Goal: Task Accomplishment & Management: Manage account settings

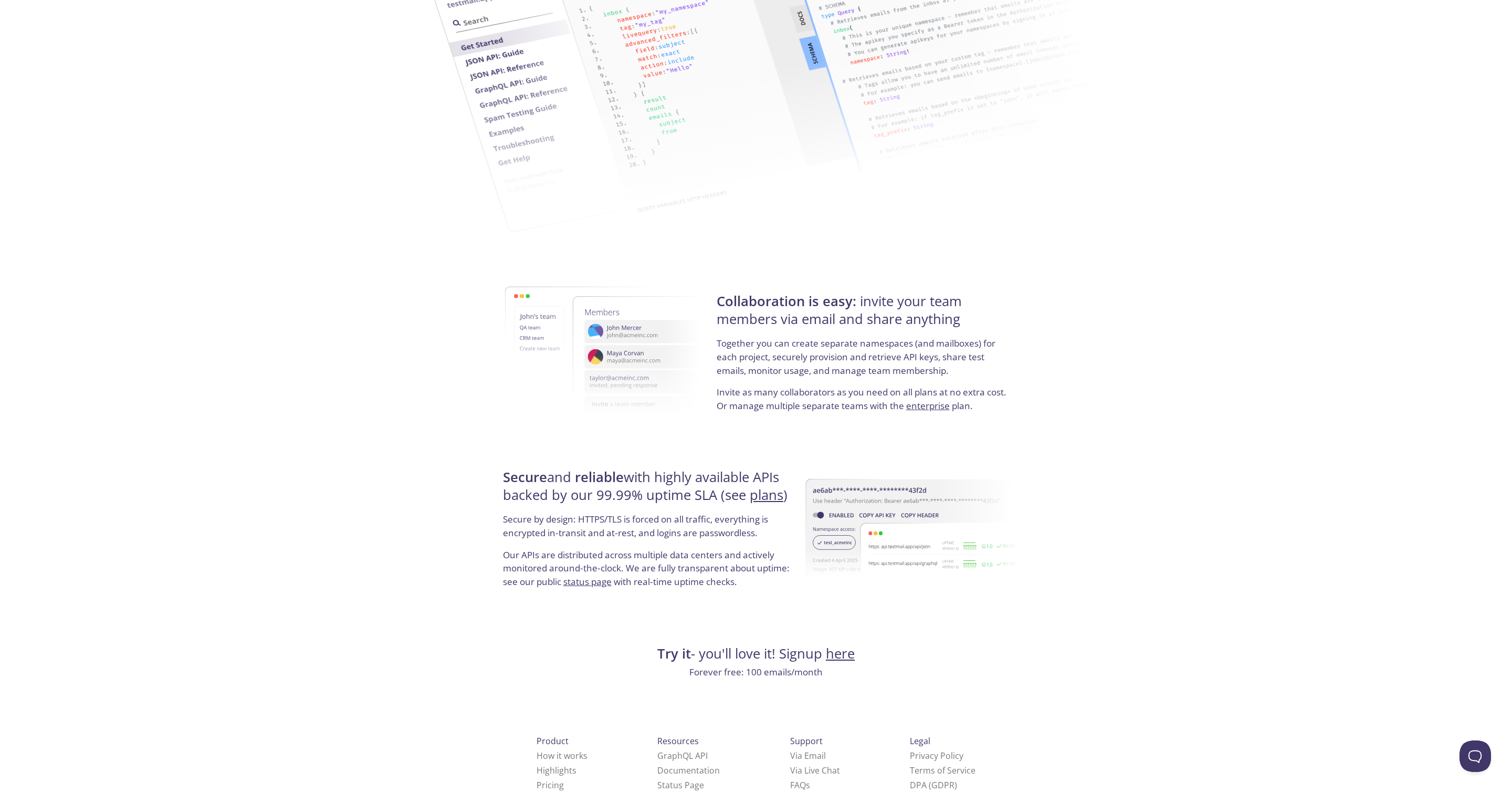
scroll to position [1609, 0]
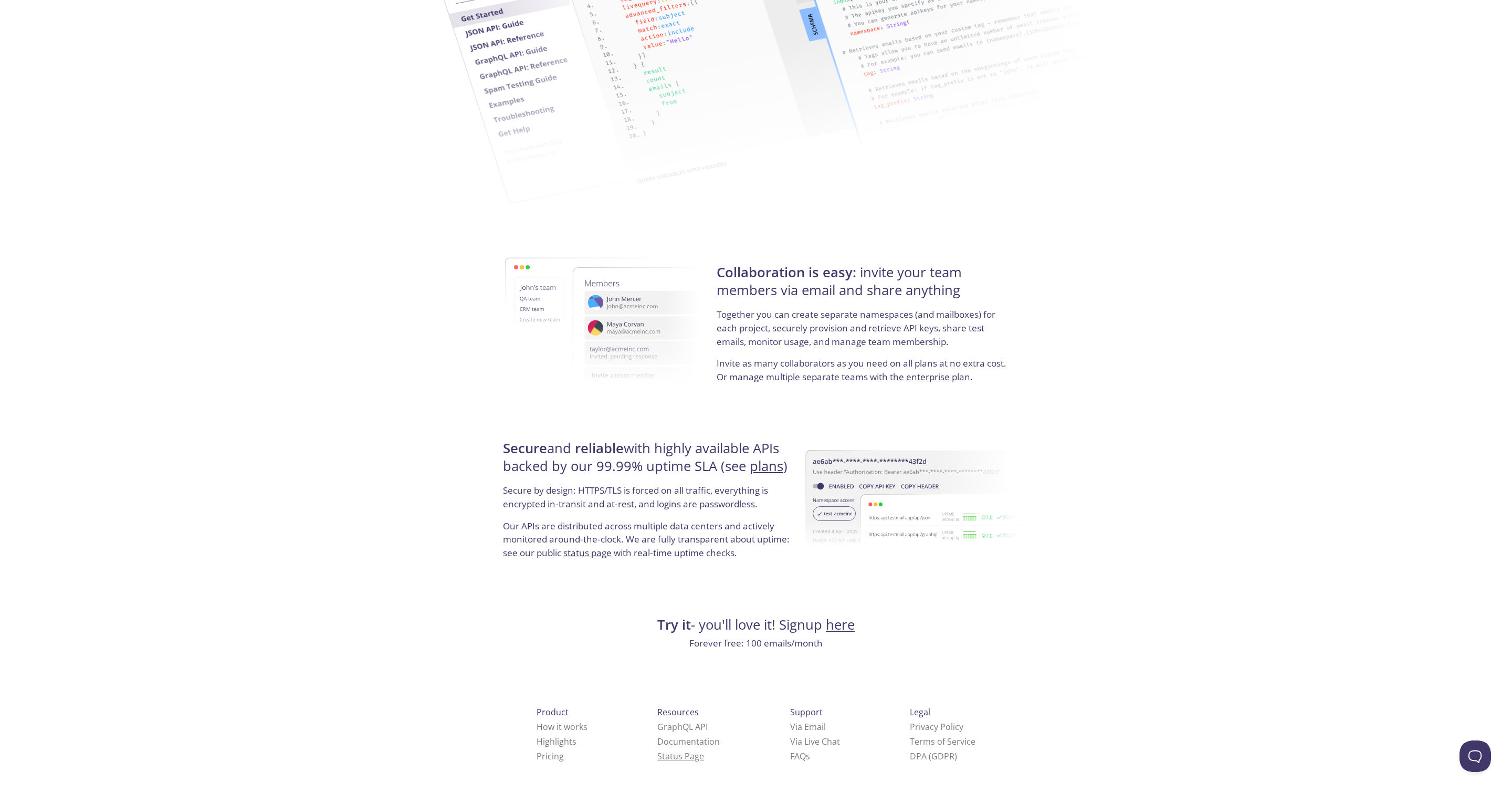
click at [657, 755] on link "Status Page" at bounding box center [681, 756] width 46 height 11
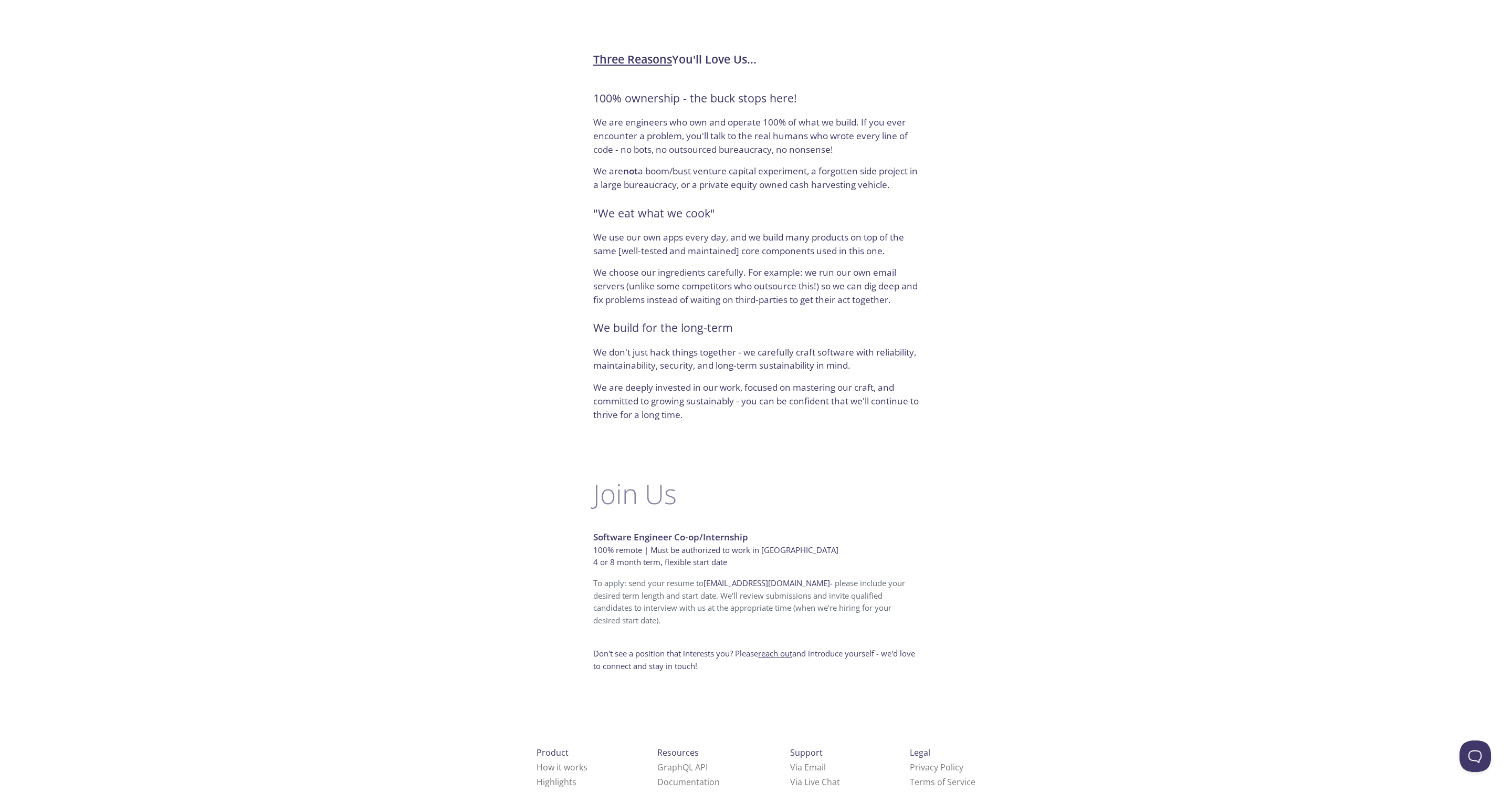
scroll to position [286, 0]
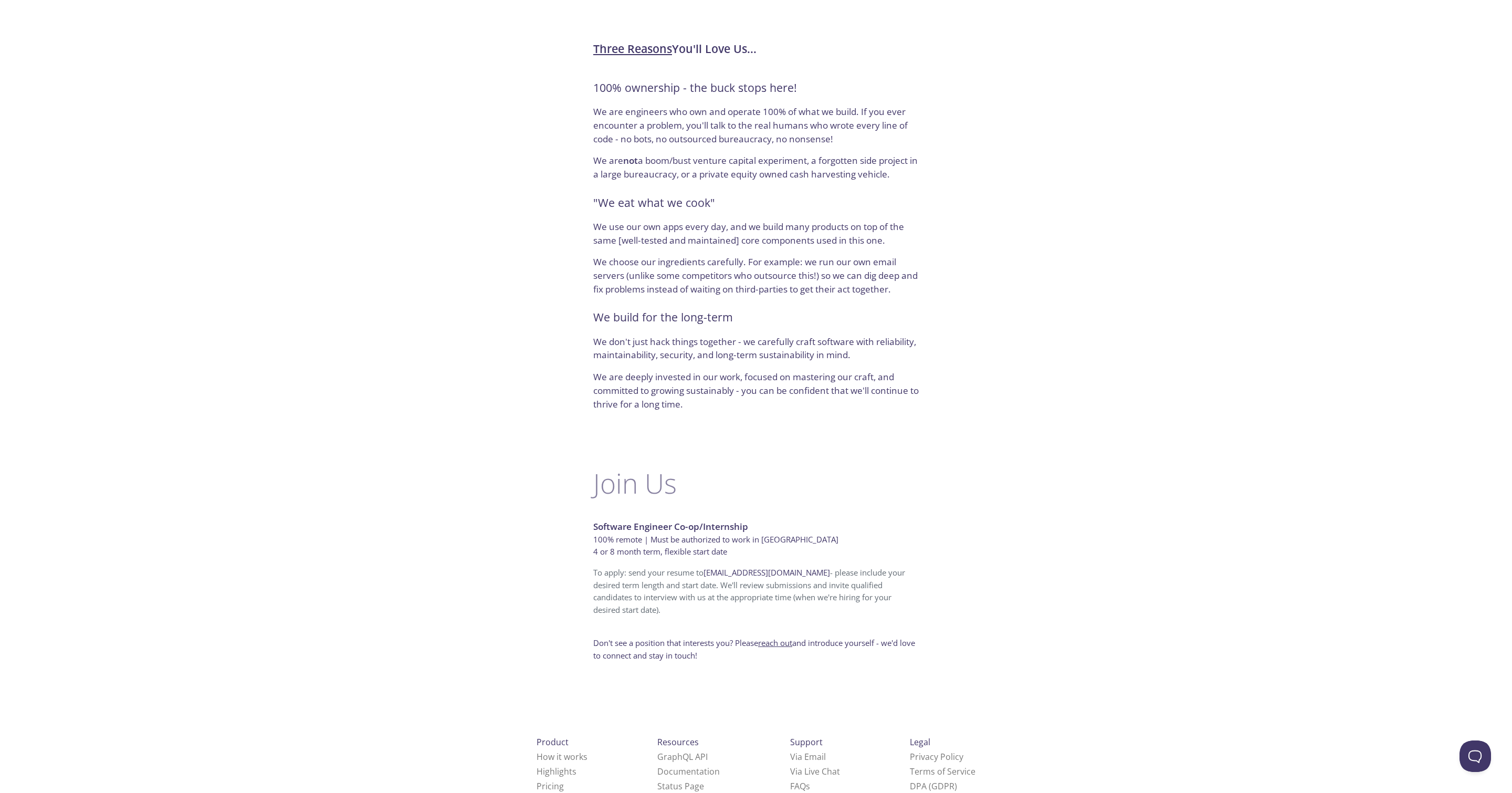
drag, startPoint x: 990, startPoint y: 728, endPoint x: 998, endPoint y: 728, distance: 8.0
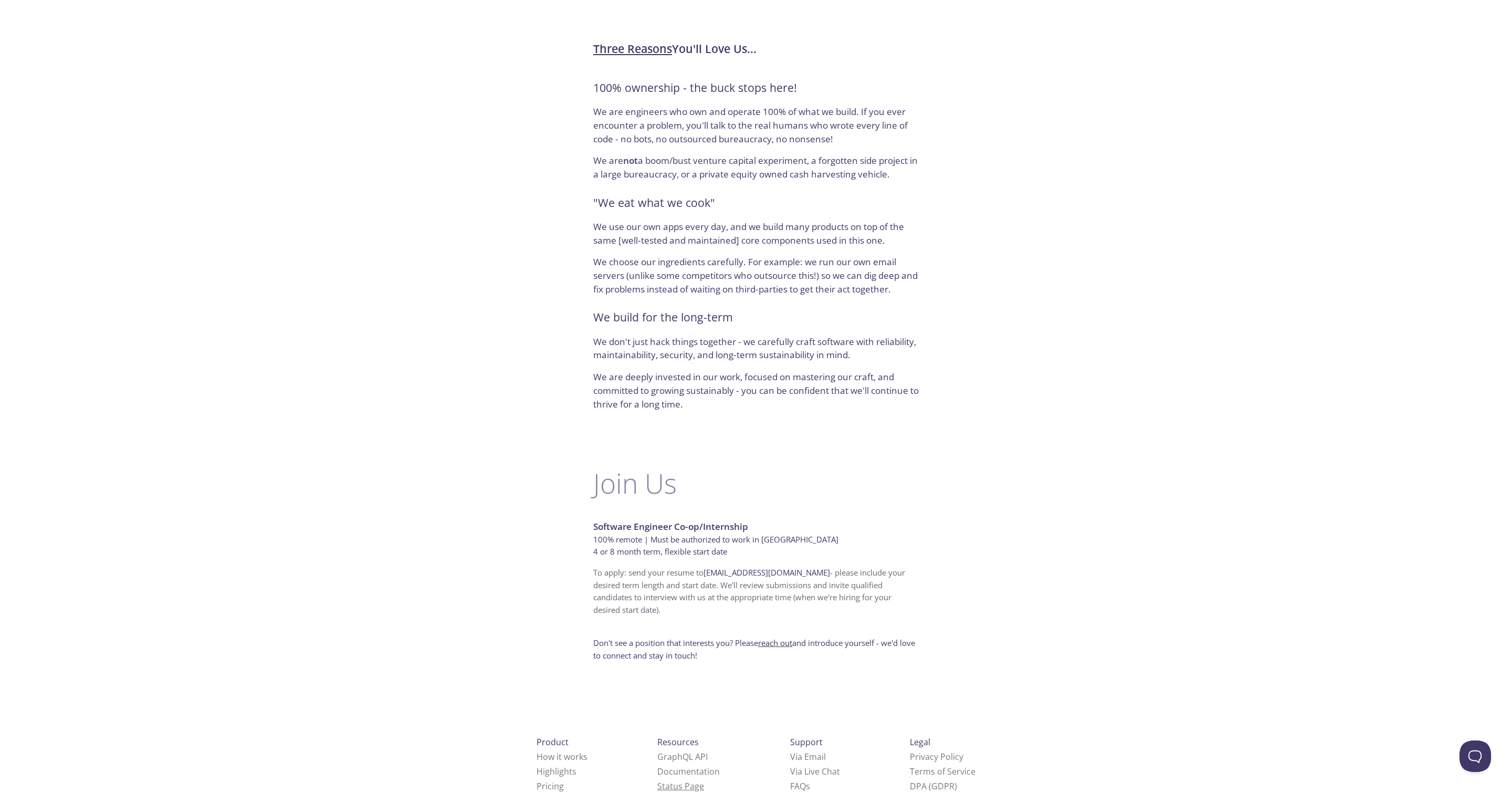
click at [657, 780] on link "Status Page" at bounding box center [681, 786] width 46 height 11
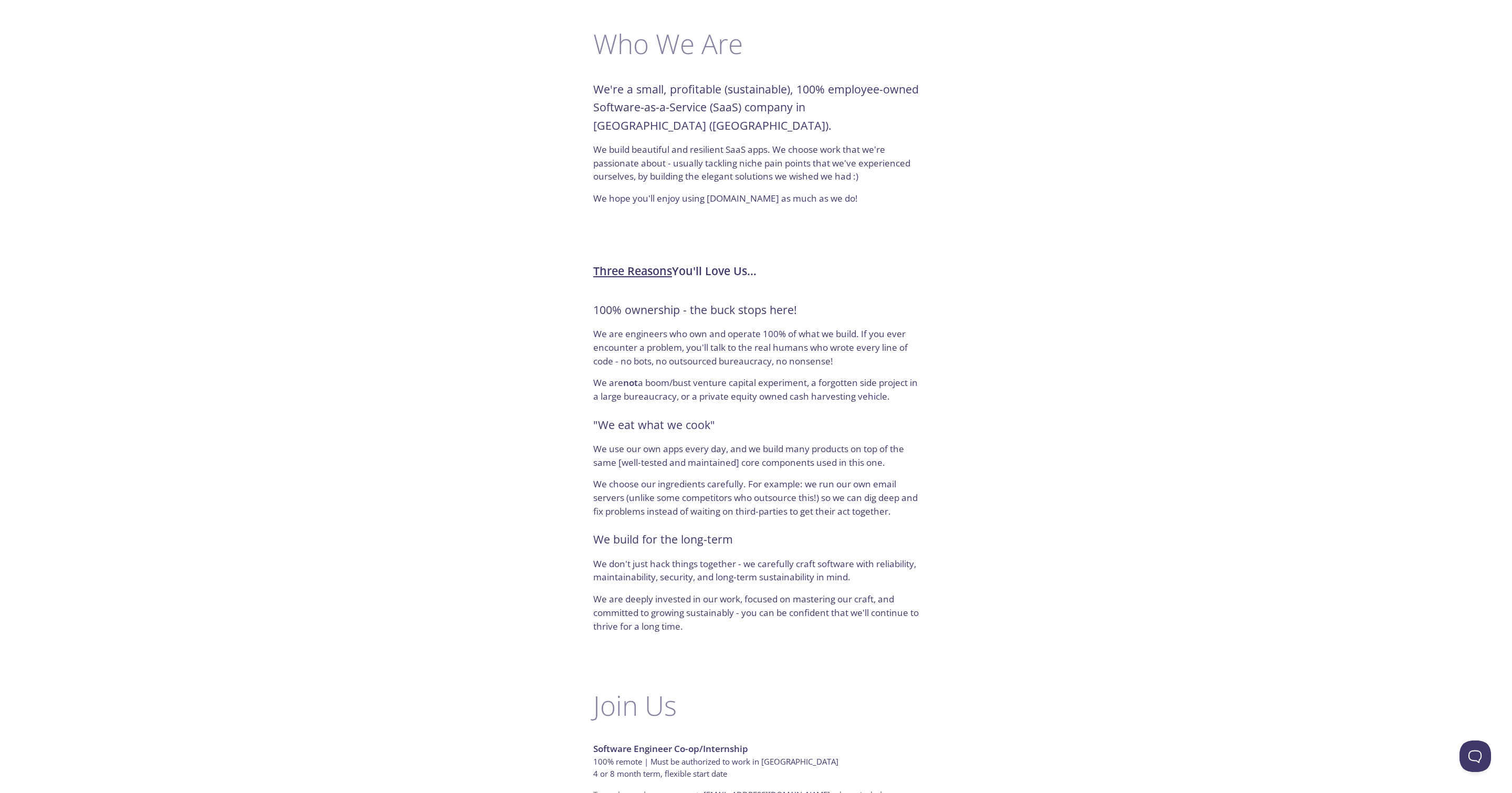
scroll to position [0, 0]
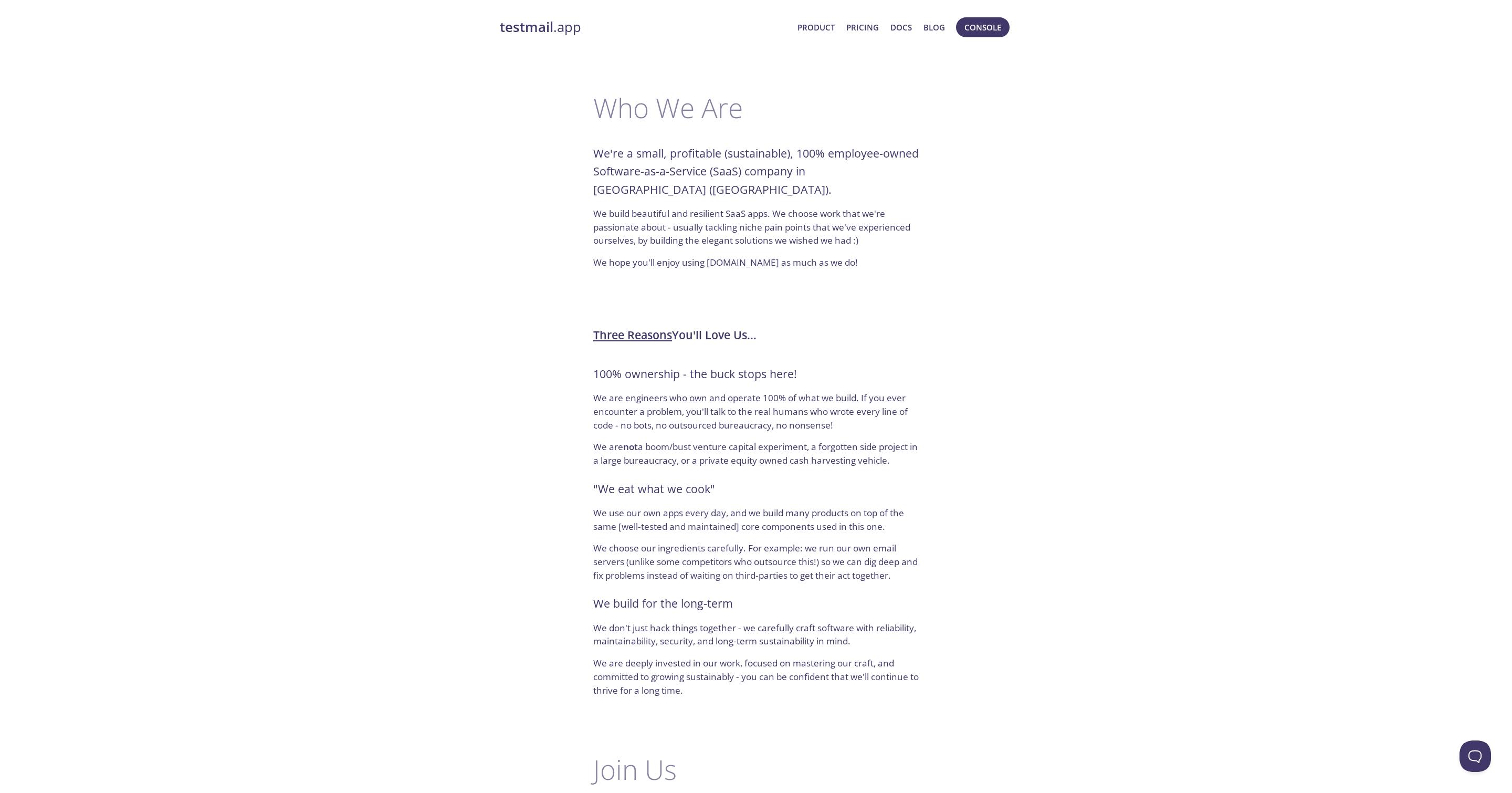
click at [567, 30] on link "testmail .app" at bounding box center [644, 27] width 289 height 18
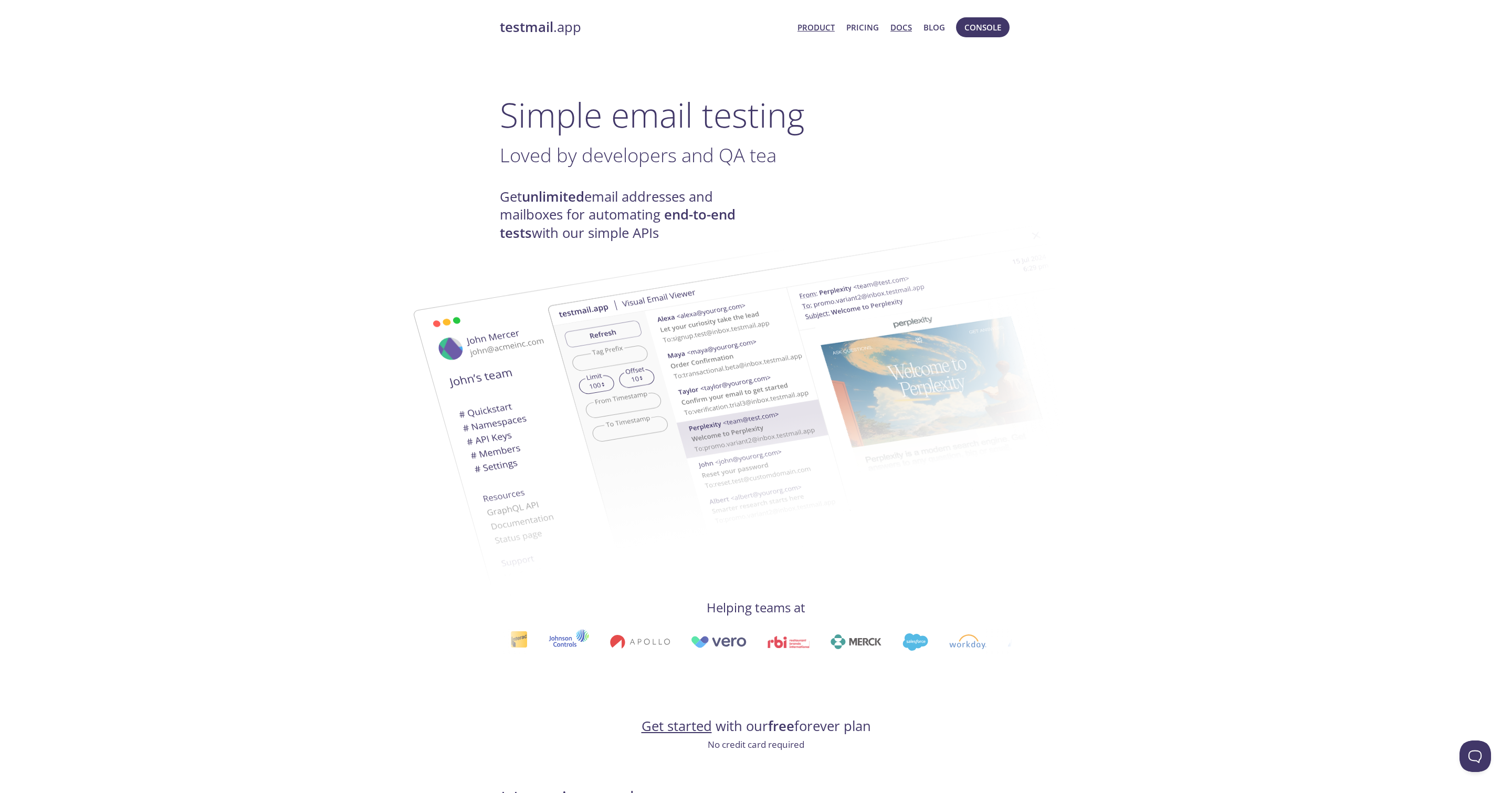
click at [905, 24] on link "Docs" at bounding box center [901, 27] width 22 height 13
click at [871, 30] on link "Pricing" at bounding box center [862, 27] width 32 height 13
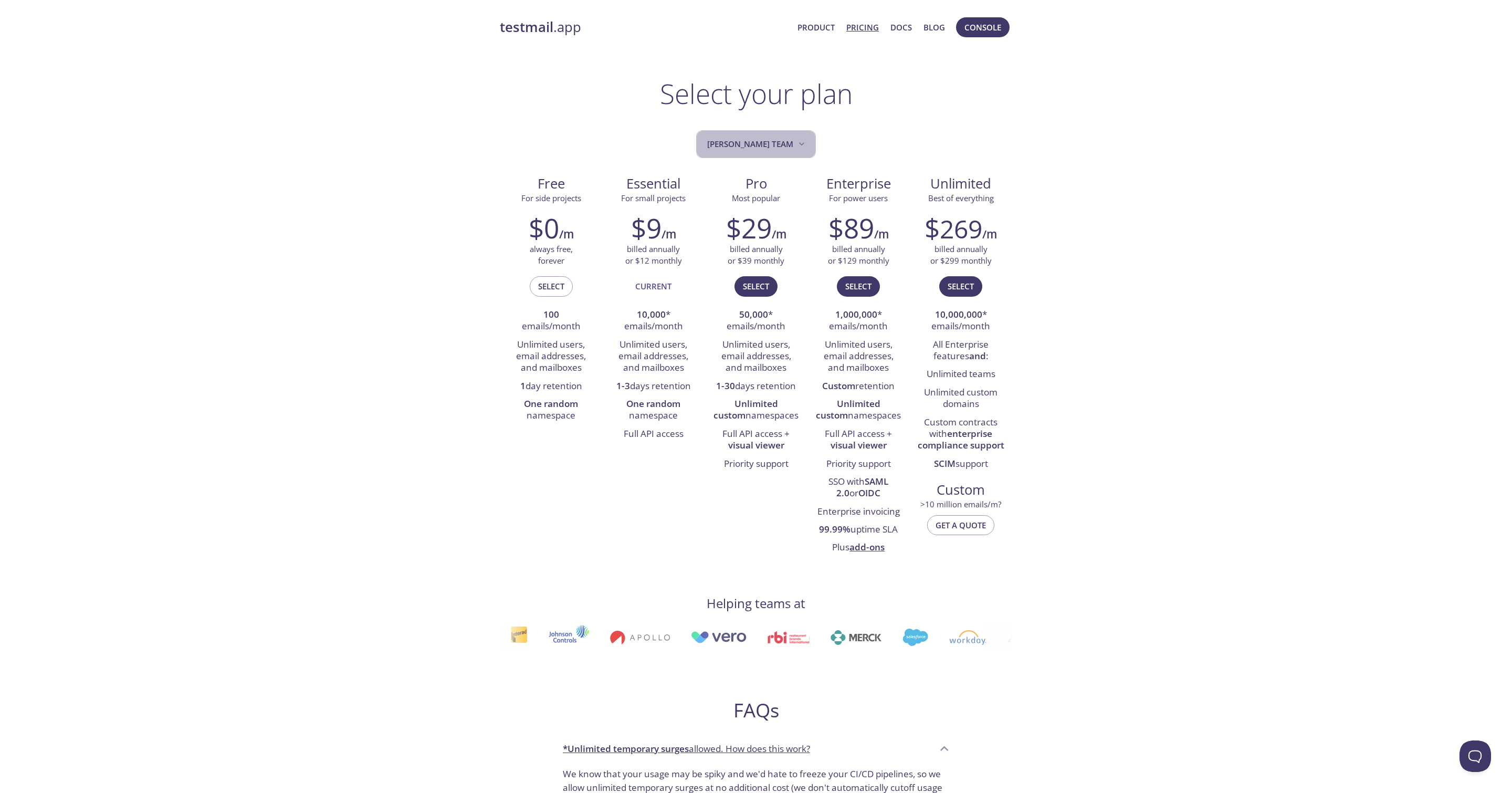
click at [781, 143] on span "[PERSON_NAME] team" at bounding box center [757, 144] width 100 height 14
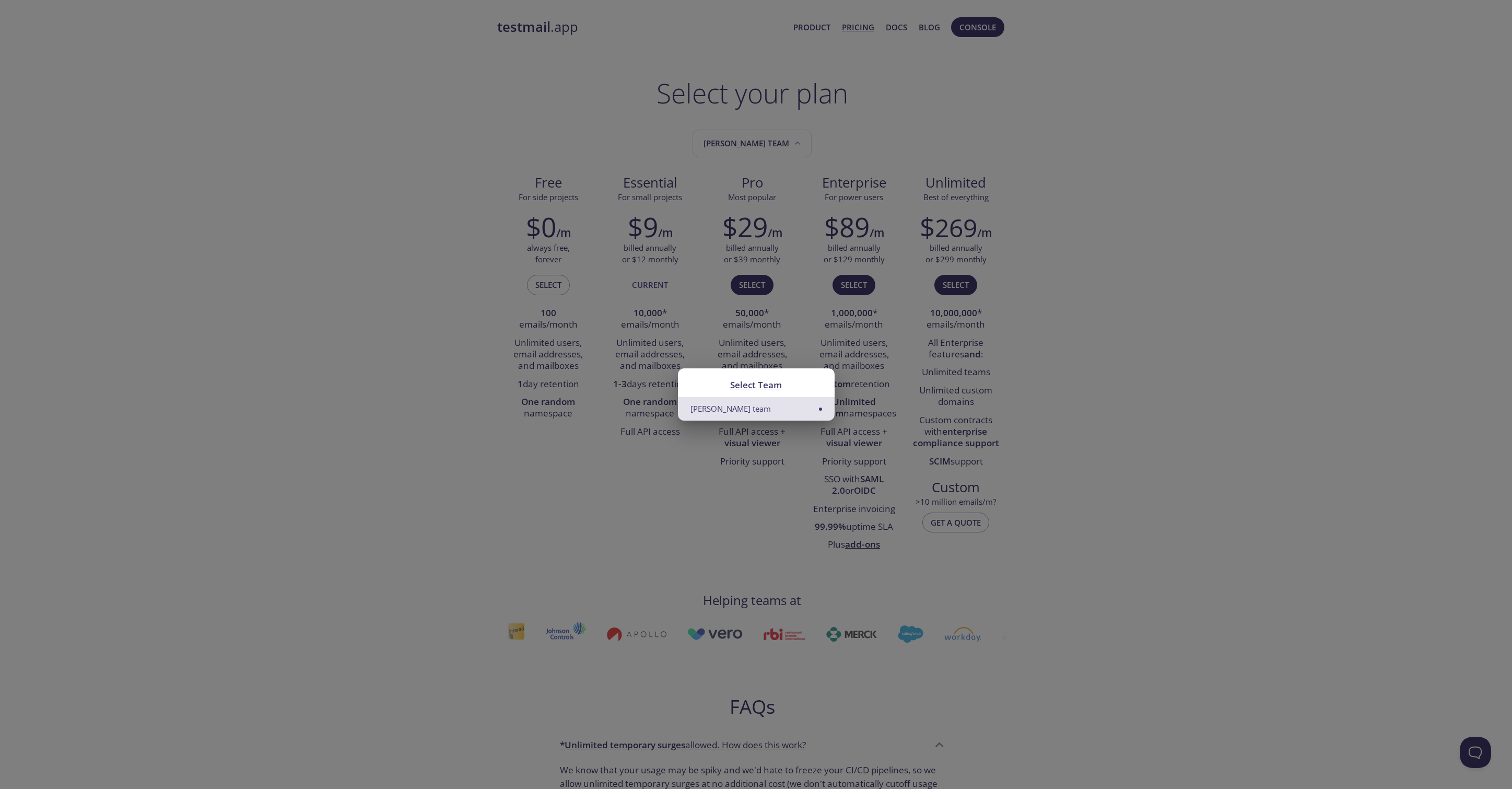
click at [833, 139] on div "Select Team Simon's team" at bounding box center [756, 394] width 1512 height 789
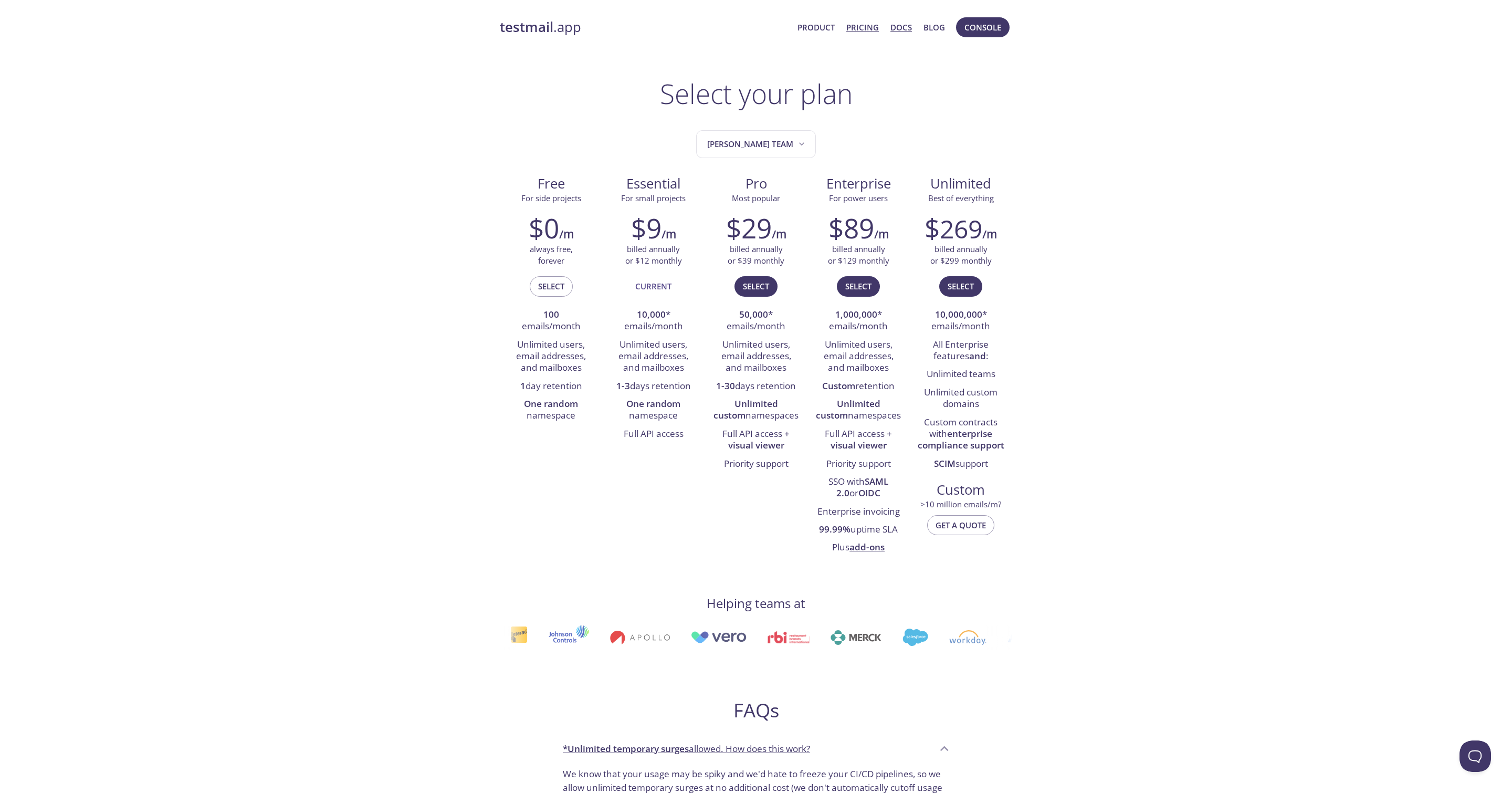
click at [895, 23] on link "Docs" at bounding box center [901, 27] width 22 height 13
click at [934, 28] on link "Blog" at bounding box center [934, 27] width 22 height 13
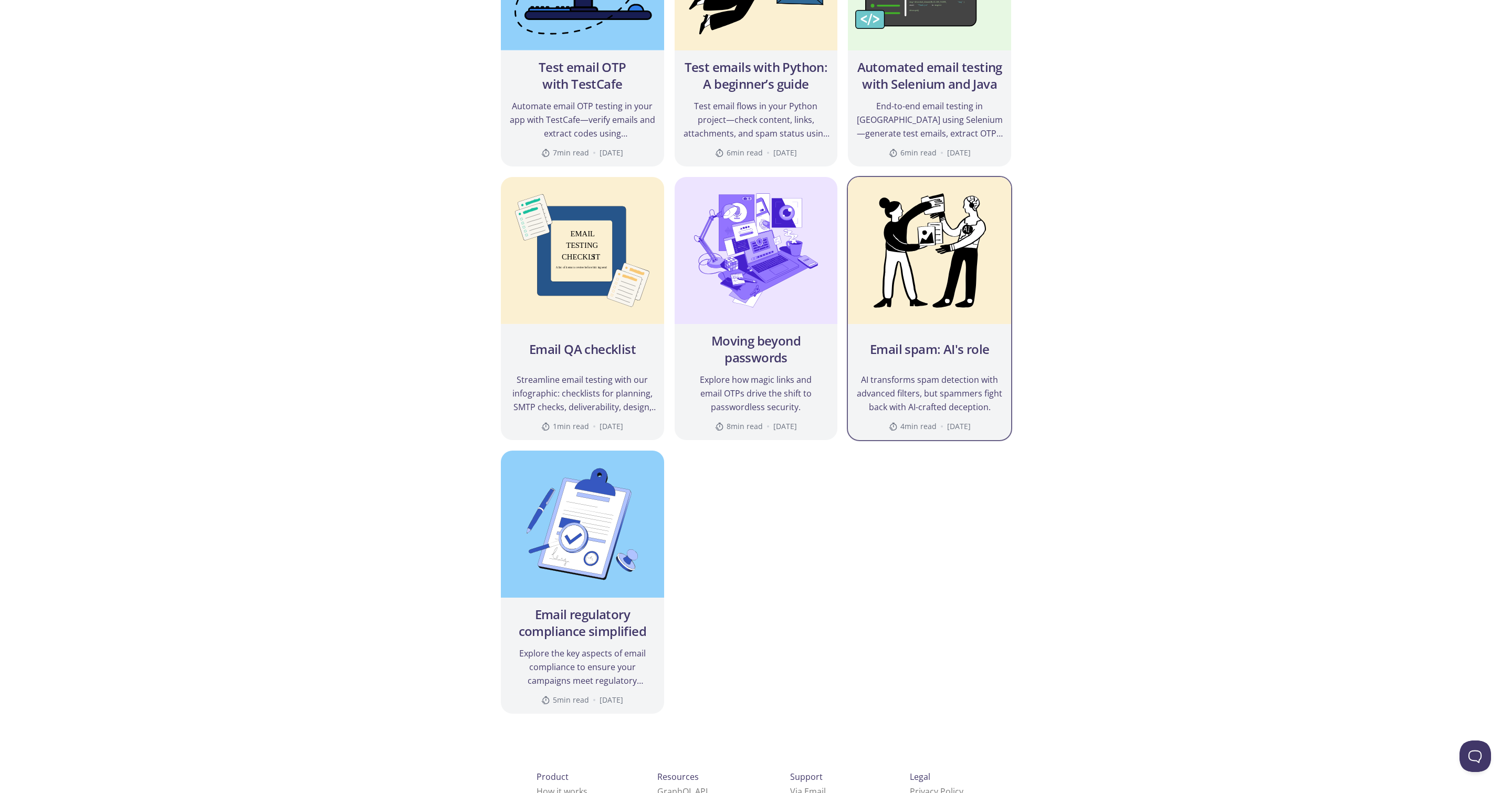
scroll to position [1109, 0]
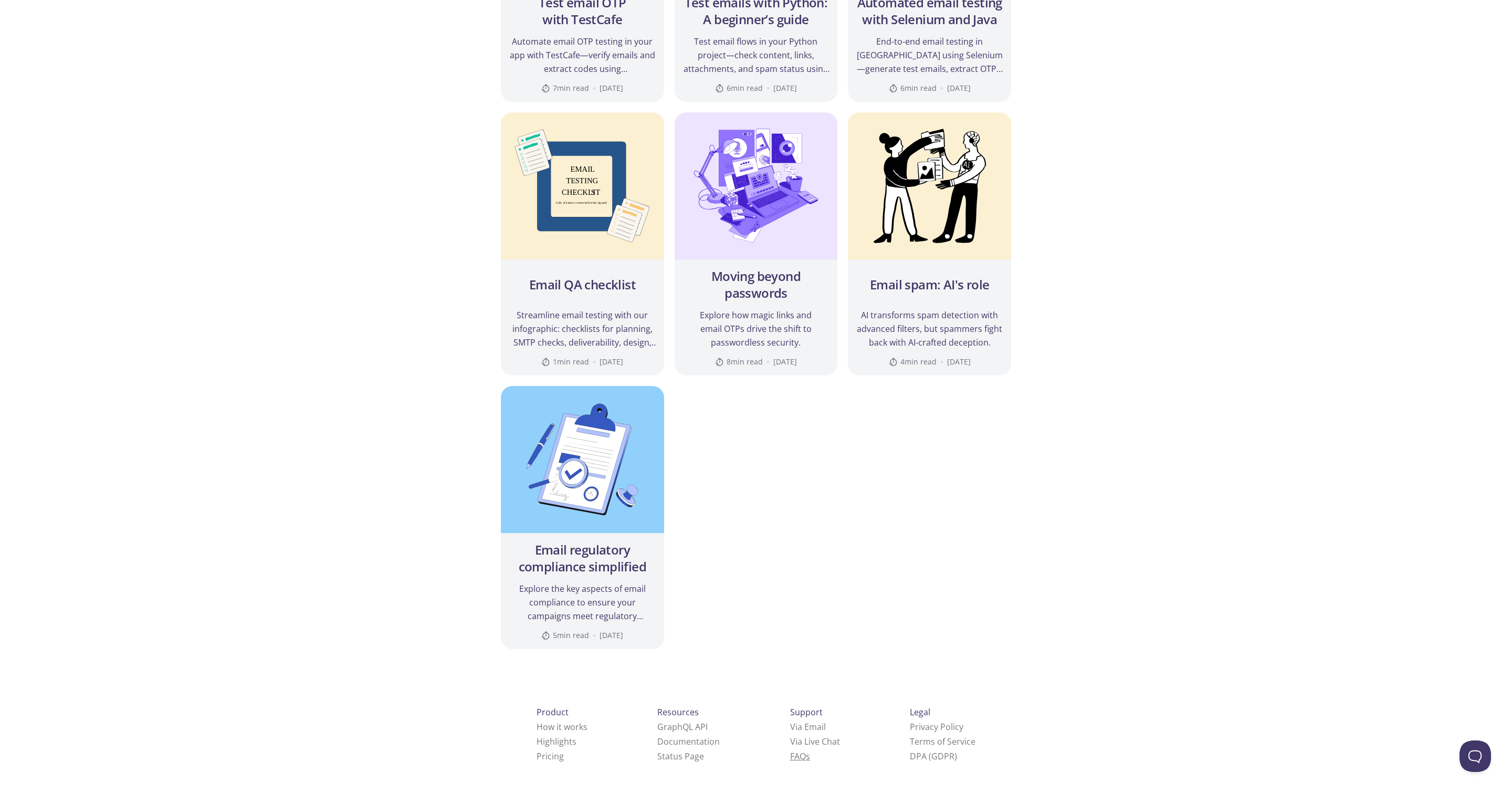
click at [790, 756] on link "FAQ s" at bounding box center [800, 756] width 20 height 11
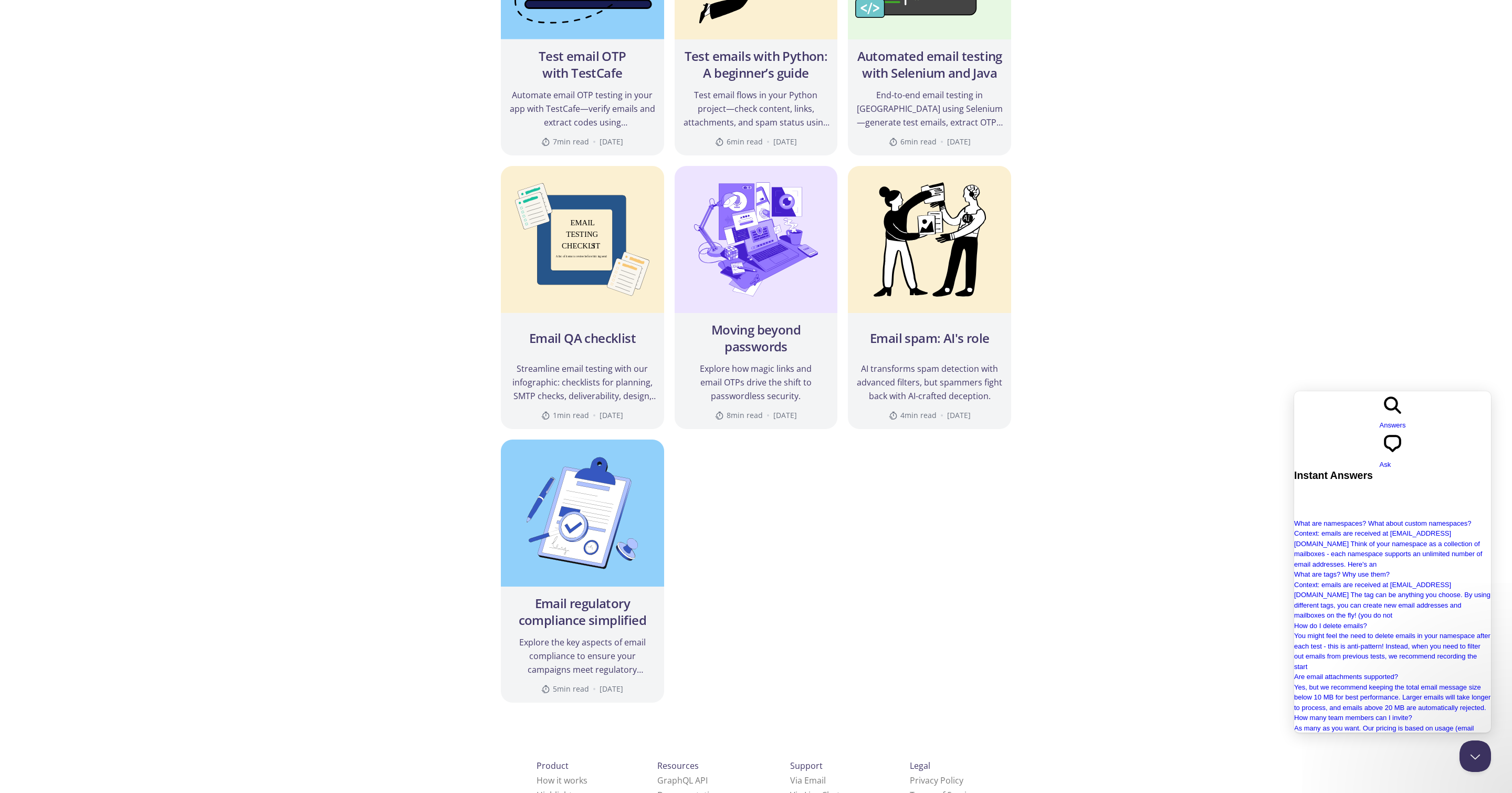
scroll to position [0, 0]
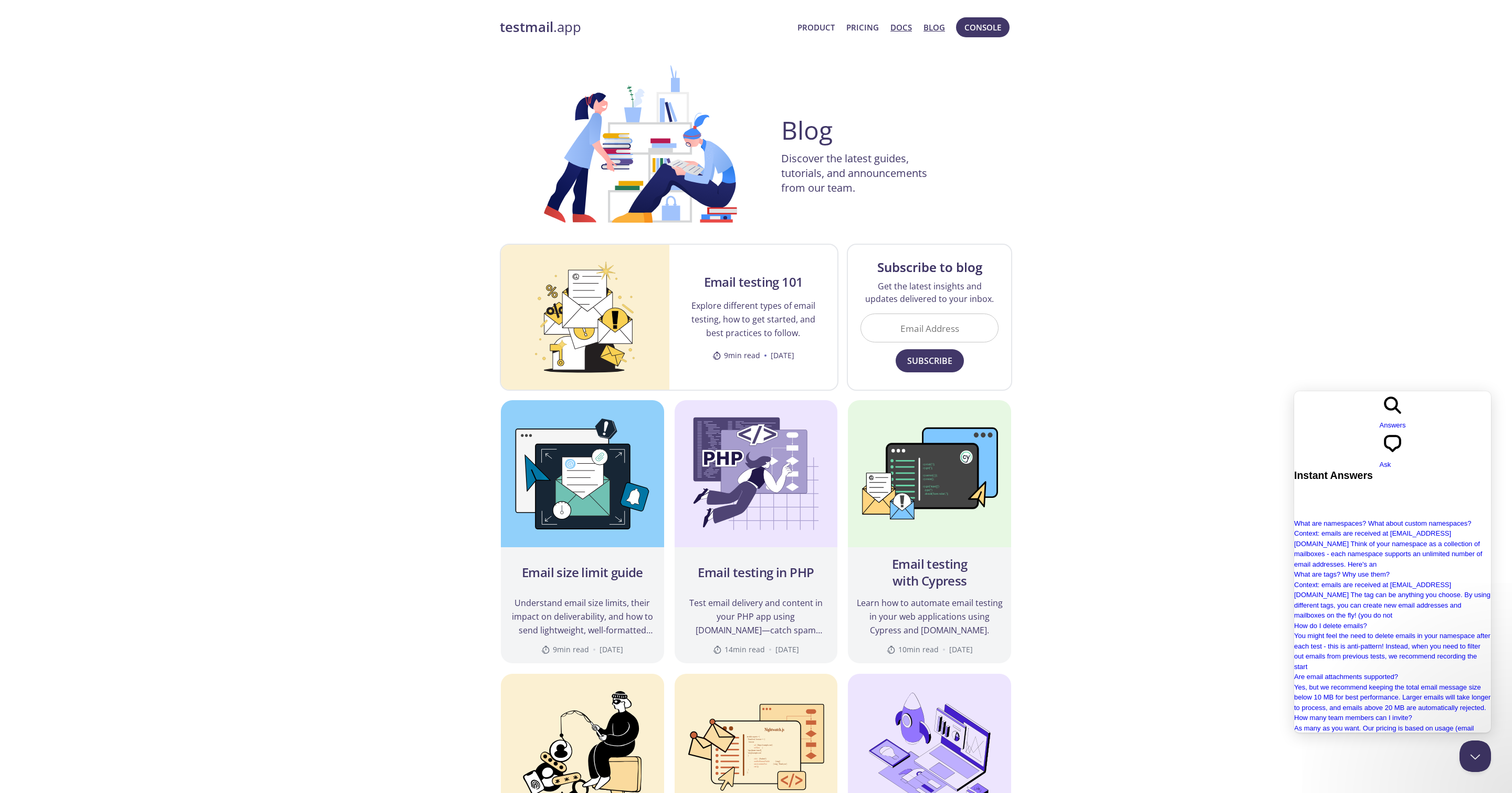
click at [897, 26] on link "Docs" at bounding box center [901, 27] width 22 height 13
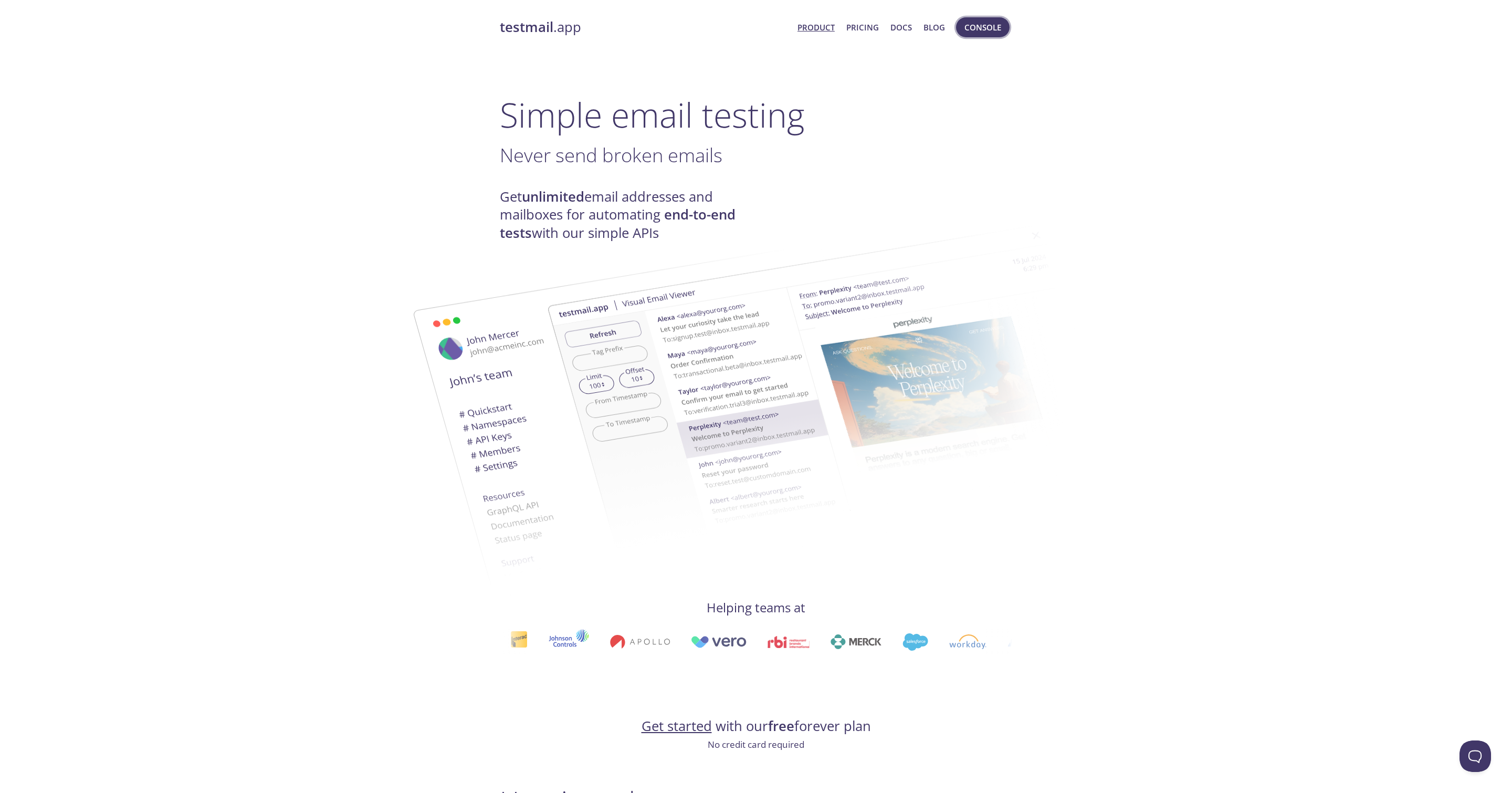
scroll to position [3, 0]
click at [965, 26] on span "Console" at bounding box center [983, 24] width 37 height 13
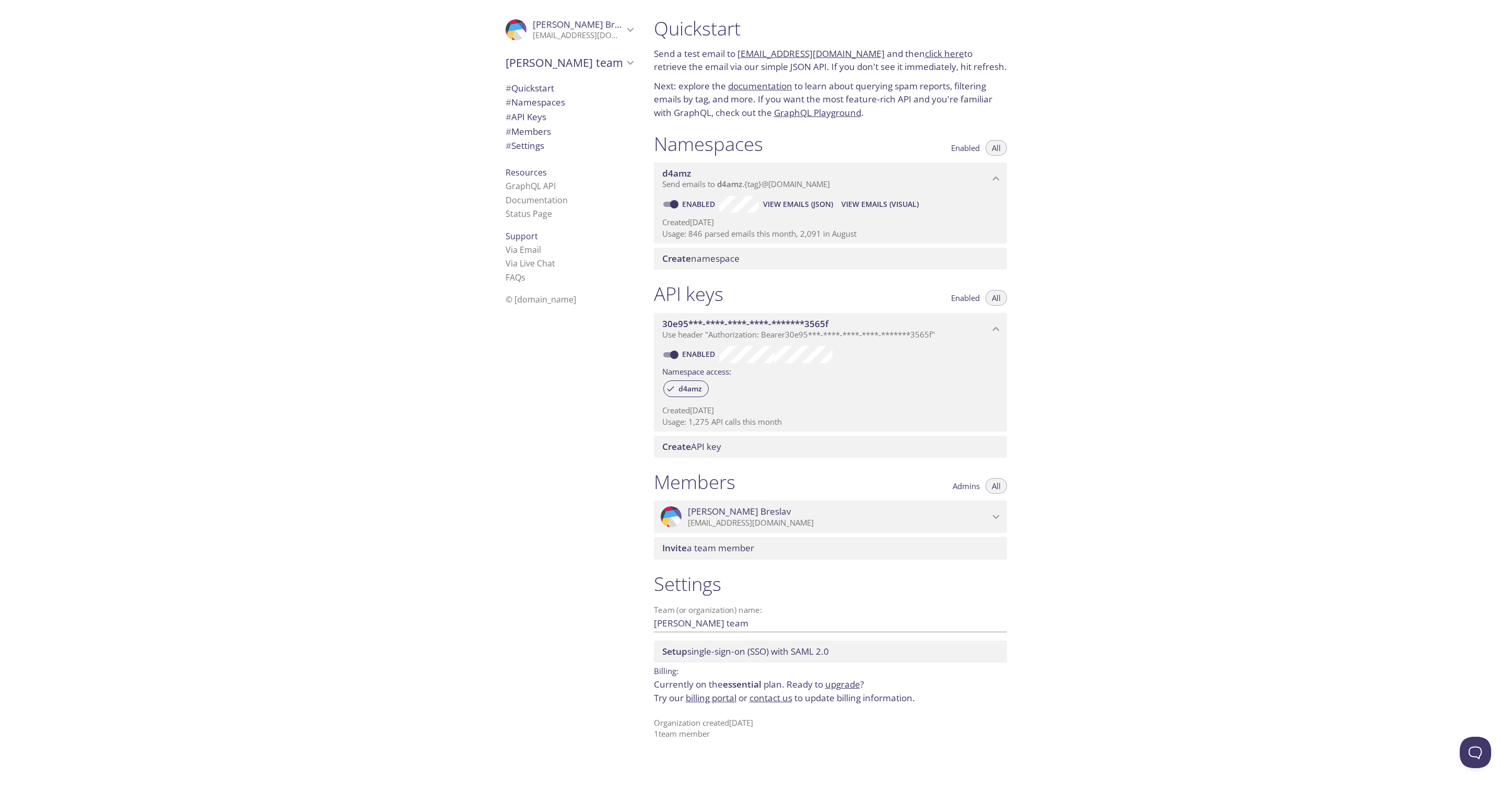
click at [869, 201] on span "View Emails (Visual)" at bounding box center [880, 205] width 77 height 13
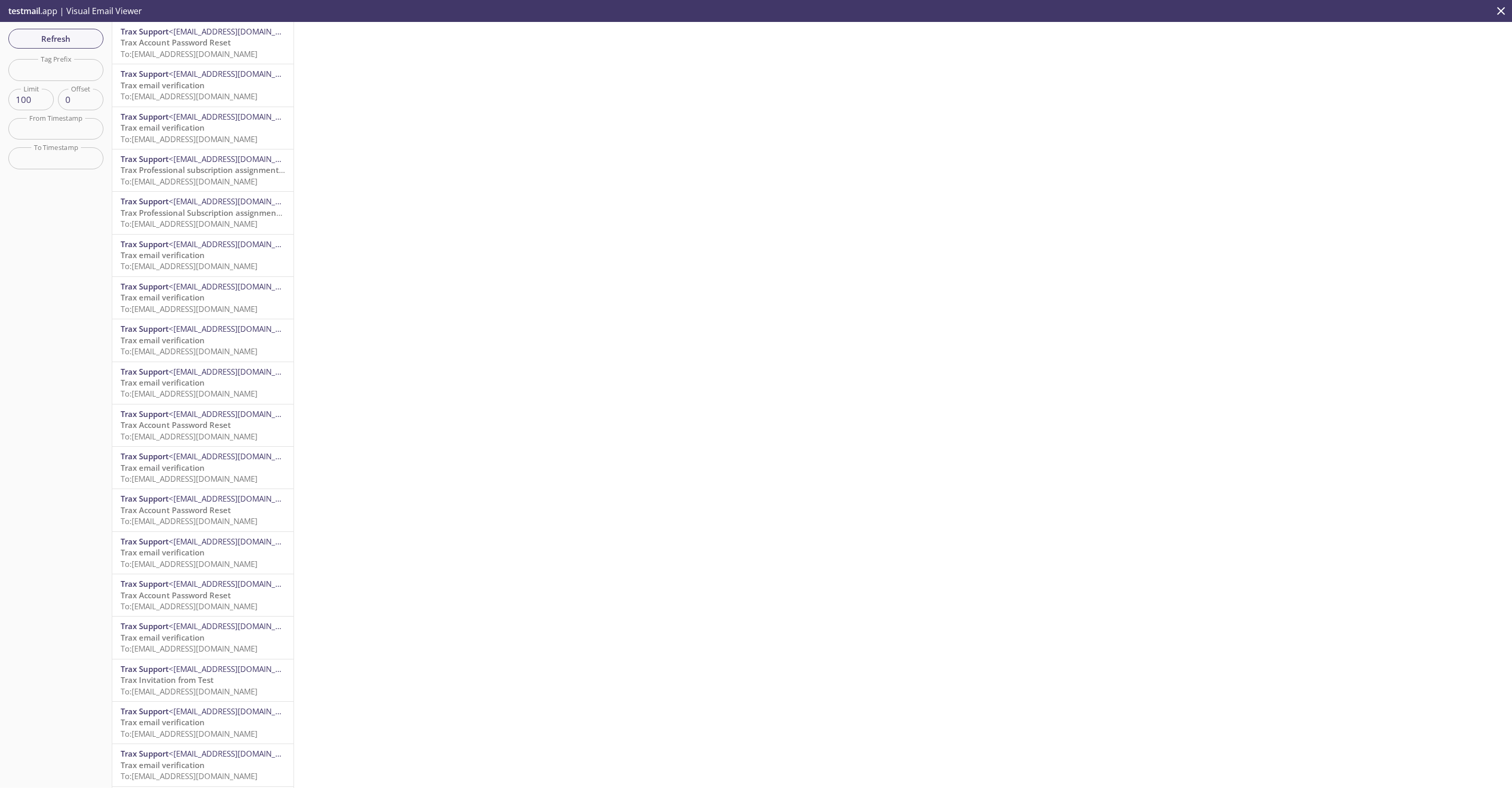
click at [169, 39] on span "Trax Account Password Reset" at bounding box center [175, 42] width 110 height 11
click at [162, 88] on span "Trax email verification" at bounding box center [162, 85] width 84 height 11
click at [193, 57] on span "To: d4amz.password-change-test-1759254129575-2274@inbox.testmail.app" at bounding box center [188, 53] width 137 height 11
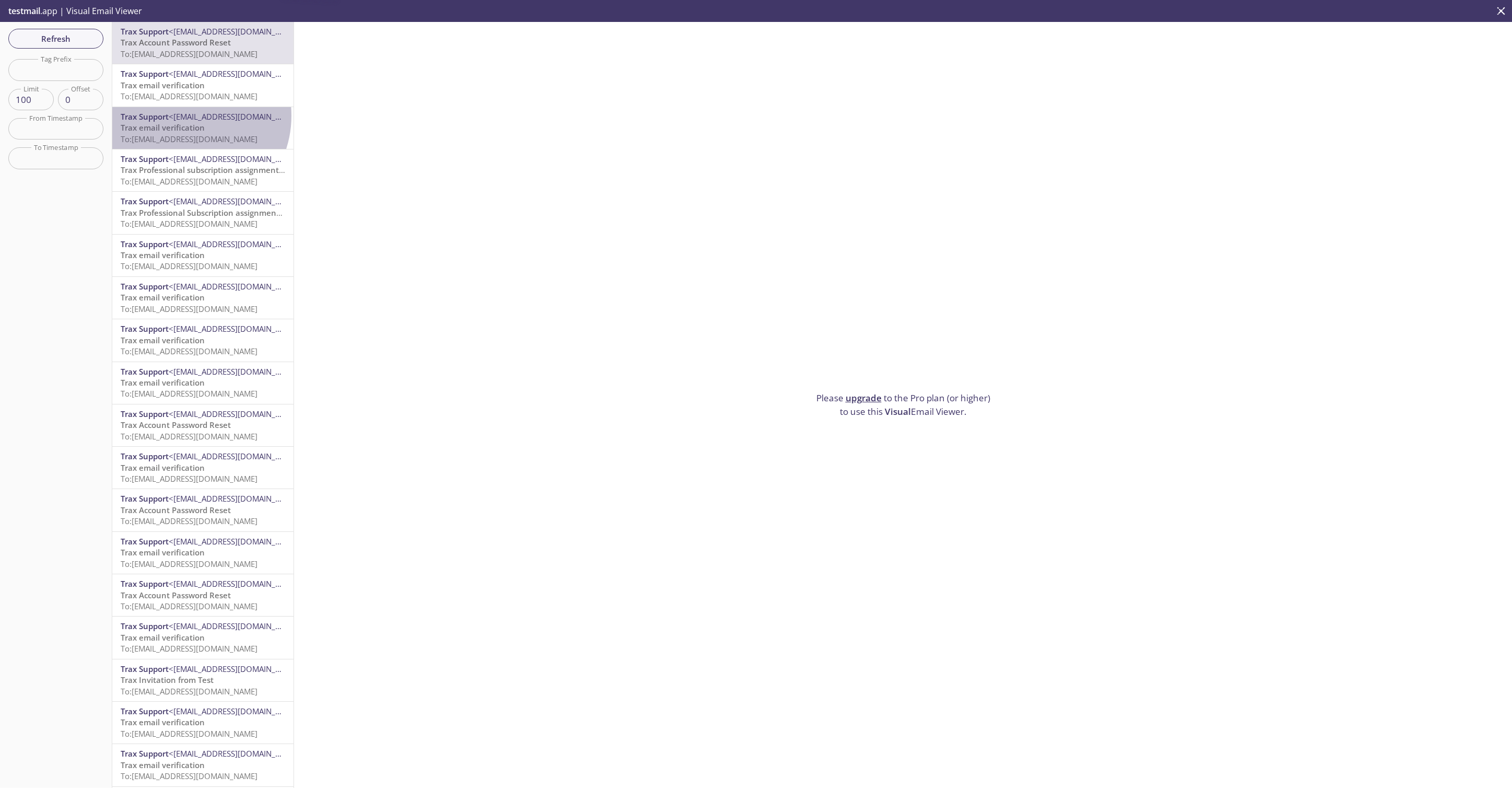
drag, startPoint x: 185, startPoint y: 116, endPoint x: 242, endPoint y: 148, distance: 65.4
click at [186, 116] on span "<support@trax.co>" at bounding box center [236, 116] width 135 height 11
click at [251, 157] on span "Trax Support <support@trax.co>" at bounding box center [202, 159] width 165 height 11
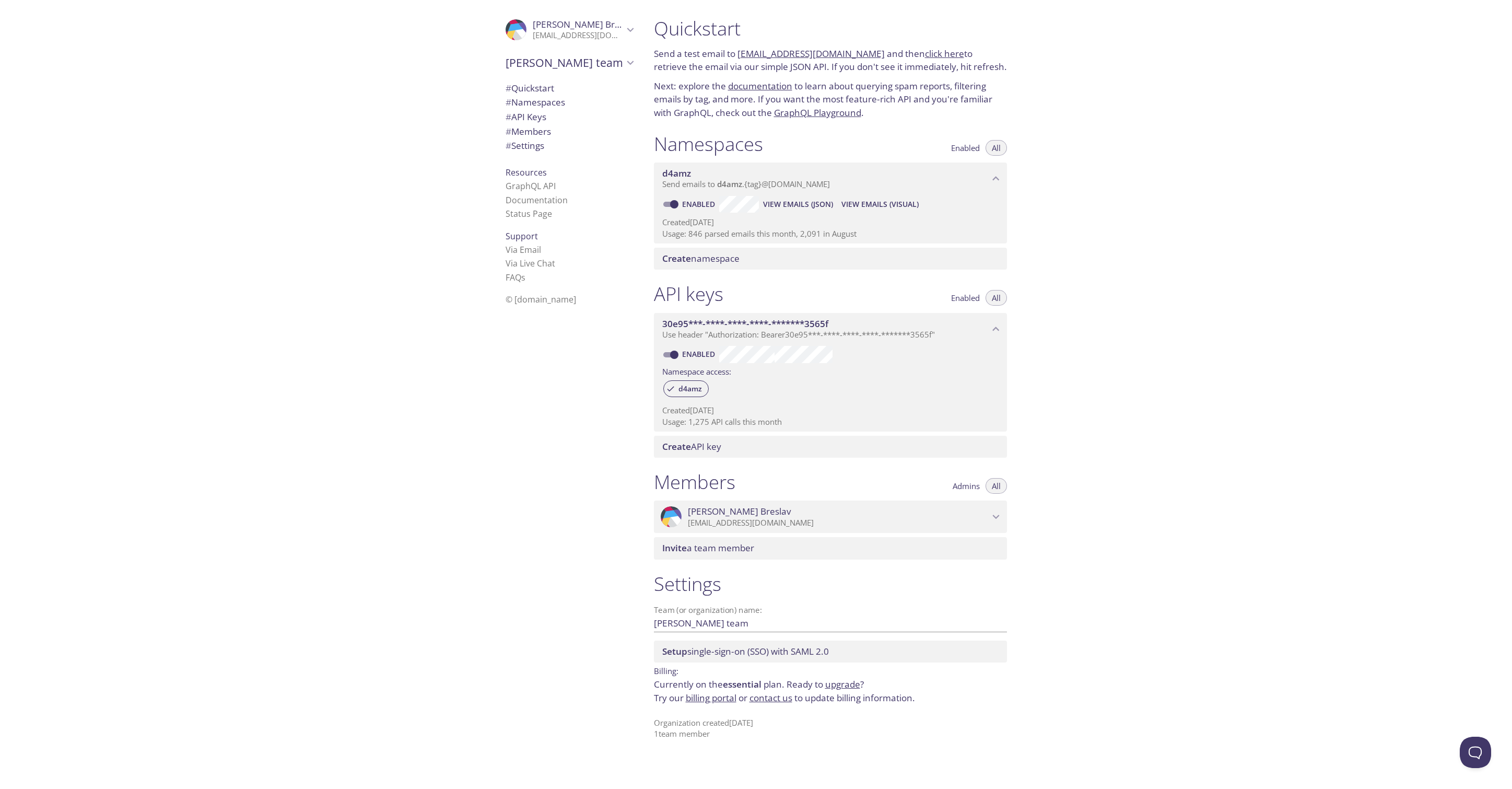
click at [811, 205] on span "View Emails (JSON)" at bounding box center [798, 205] width 70 height 13
click at [712, 552] on span "Invite a team member" at bounding box center [708, 547] width 92 height 12
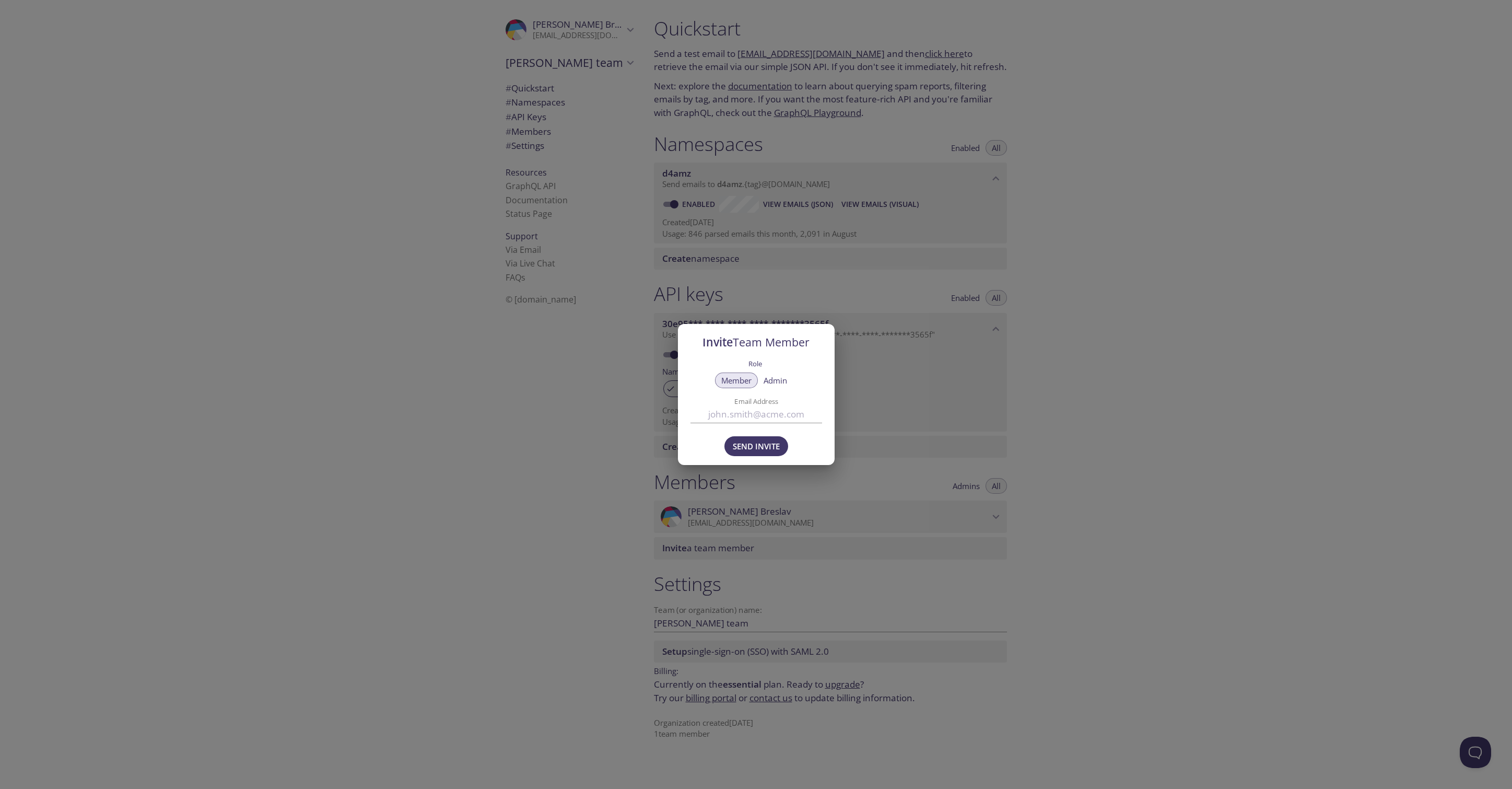
click at [775, 408] on input "Email Address" at bounding box center [756, 414] width 132 height 18
type input "ivy@trax.co"
click at [757, 448] on span "Send Invite" at bounding box center [756, 446] width 47 height 13
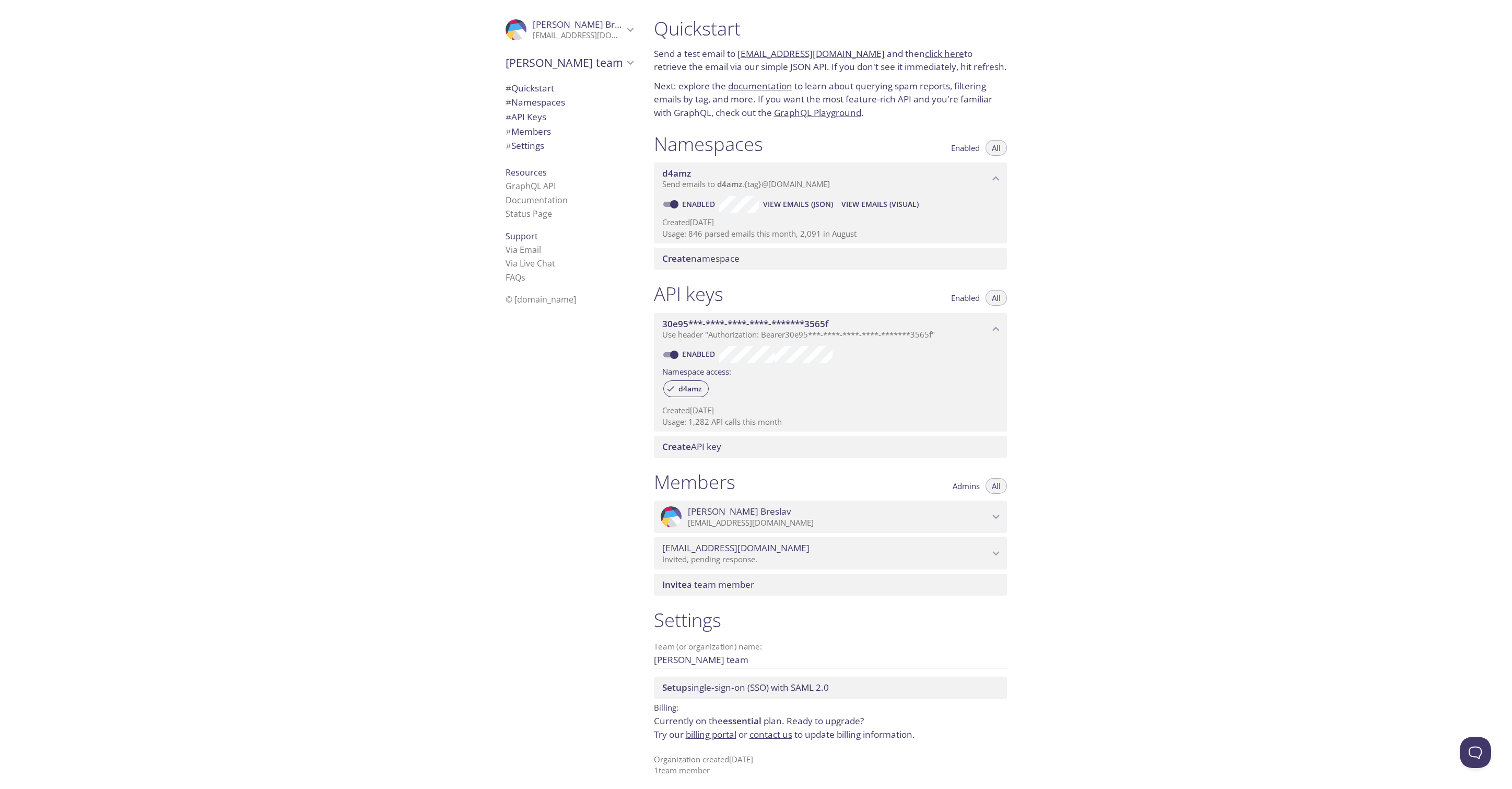
click at [718, 586] on span "Invite a team member" at bounding box center [708, 584] width 92 height 12
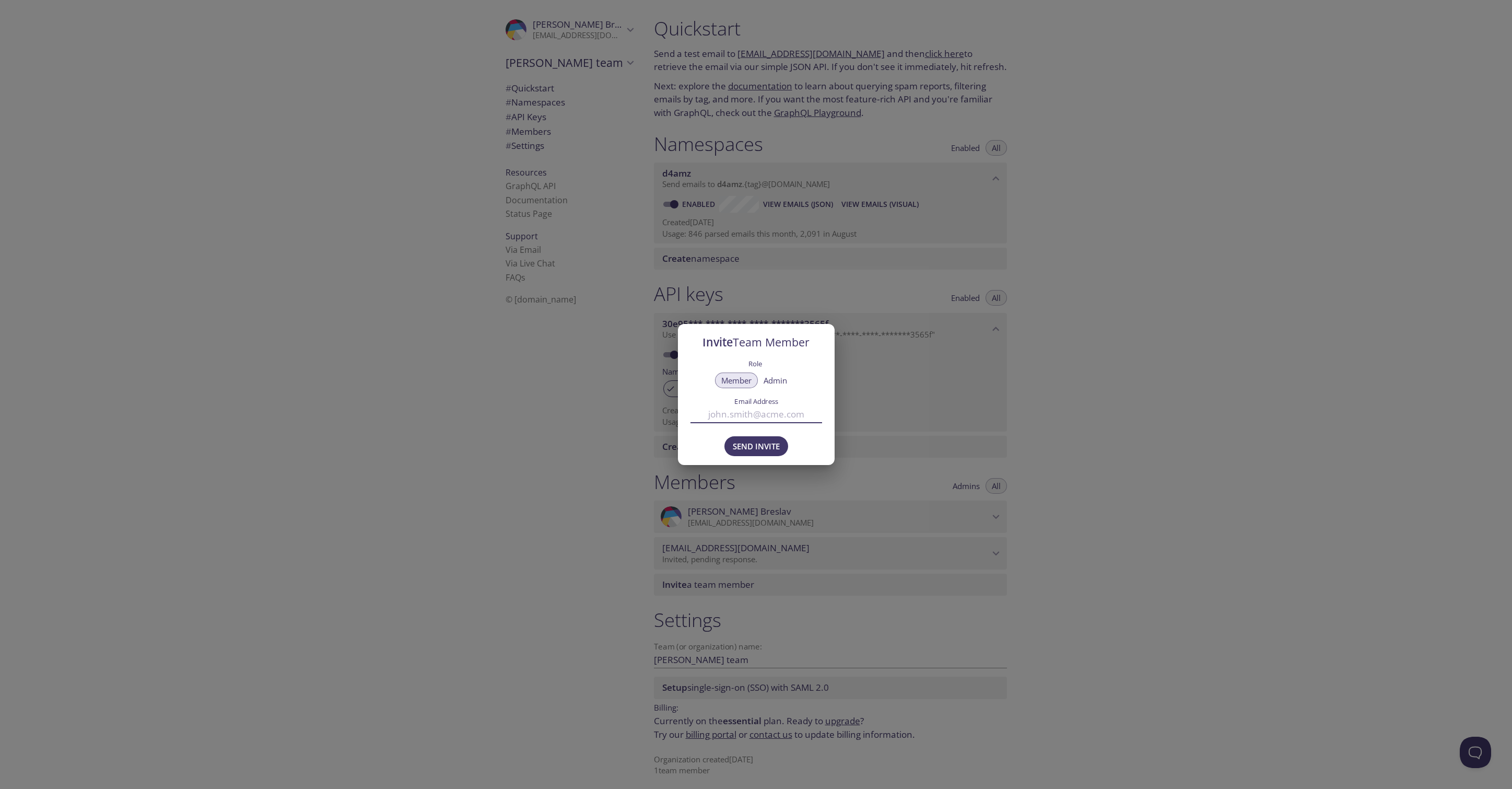
click at [743, 413] on input "Email Address" at bounding box center [756, 414] width 132 height 18
paste input "sungmin lee <sungmin@trax.co>"
drag, startPoint x: 744, startPoint y: 416, endPoint x: 601, endPoint y: 409, distance: 143.2
click at [601, 409] on div "Invite Team Member Role Member Admin Email Address sungmin lee <sungmin@trax.co…" at bounding box center [756, 394] width 1512 height 789
click at [794, 413] on input "sungmin@trax.co>" at bounding box center [756, 414] width 132 height 18
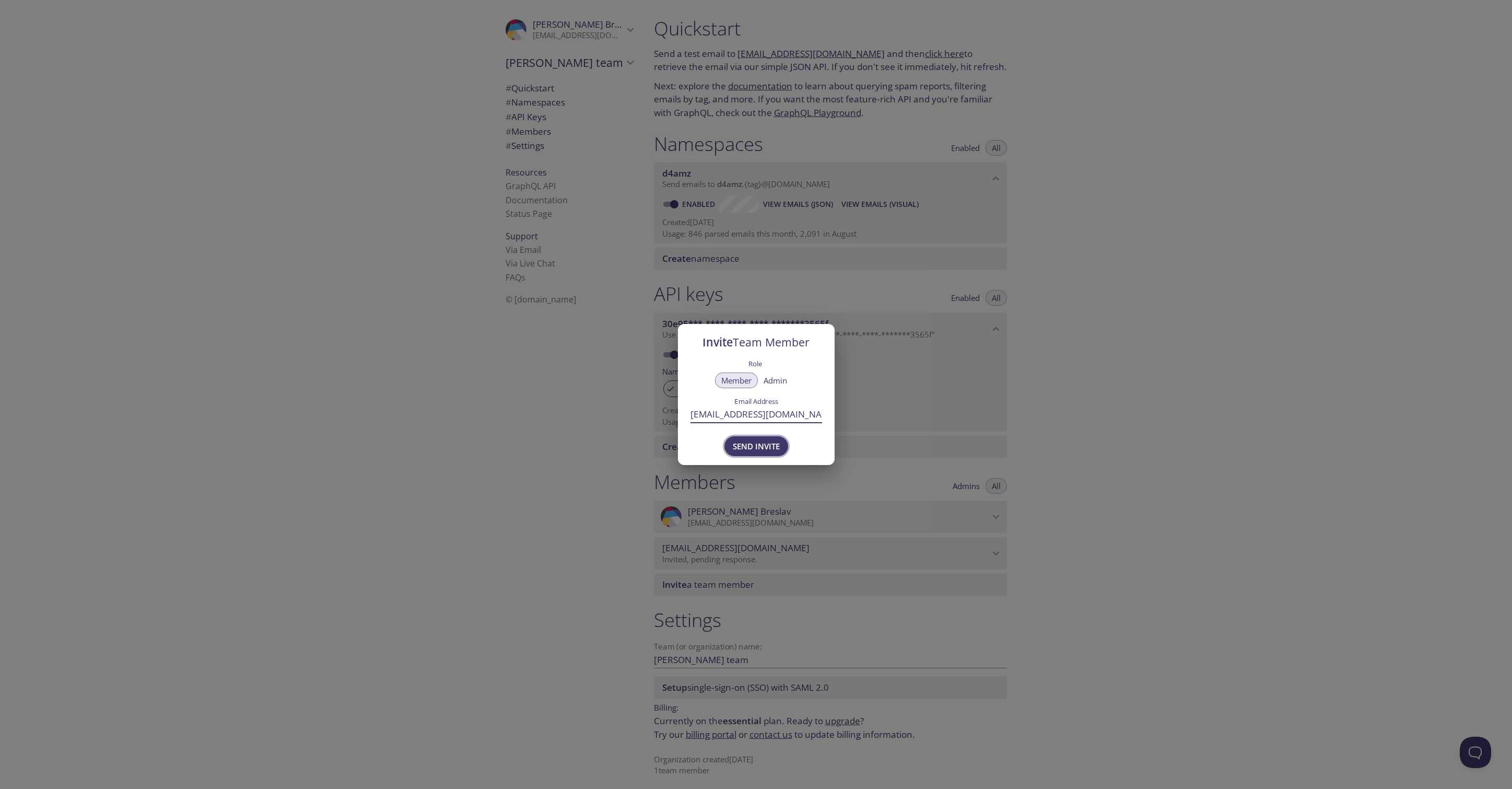
type input "sungmin@trax.co"
click at [759, 449] on span "Send Invite" at bounding box center [756, 446] width 47 height 13
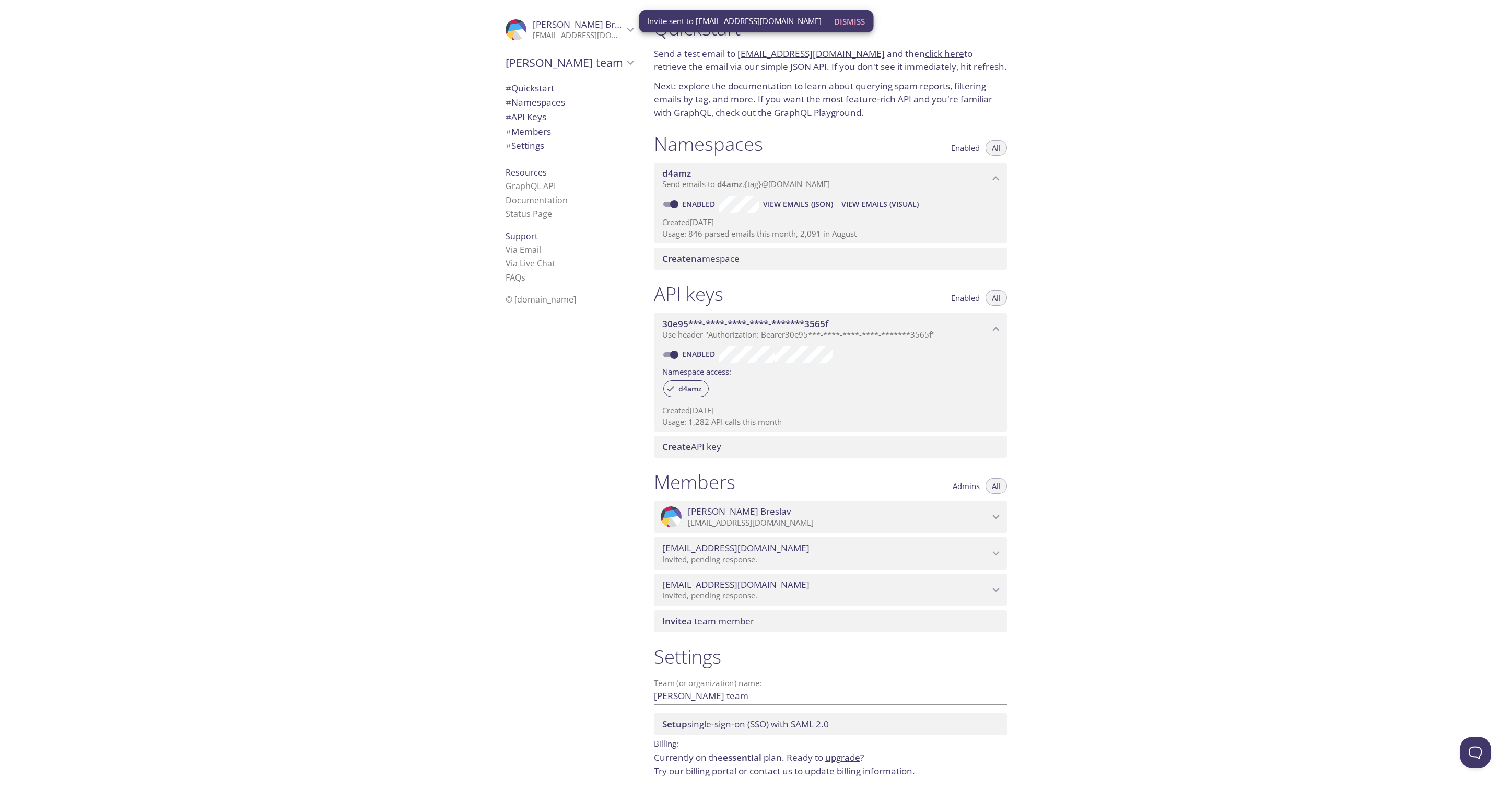
click at [712, 619] on span "Invite a team member" at bounding box center [708, 621] width 92 height 12
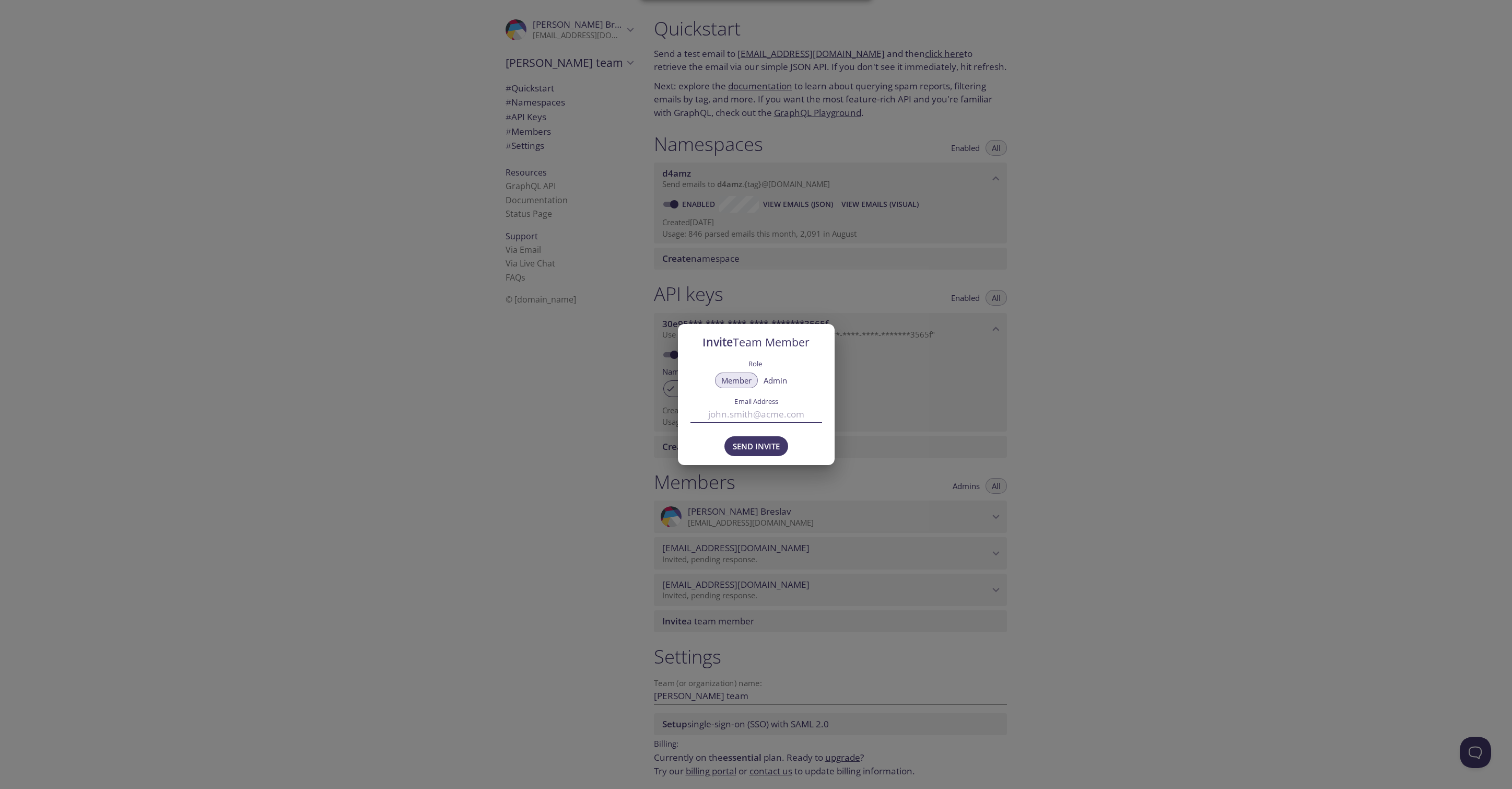
click at [727, 418] on input "Email Address" at bounding box center [756, 414] width 132 height 18
paste input "sungmin lee <sungmin@trax.co>"
type input ">"
click at [726, 409] on input "Email Address" at bounding box center [756, 414] width 132 height 18
click at [728, 412] on input "Email Address" at bounding box center [756, 414] width 132 height 18
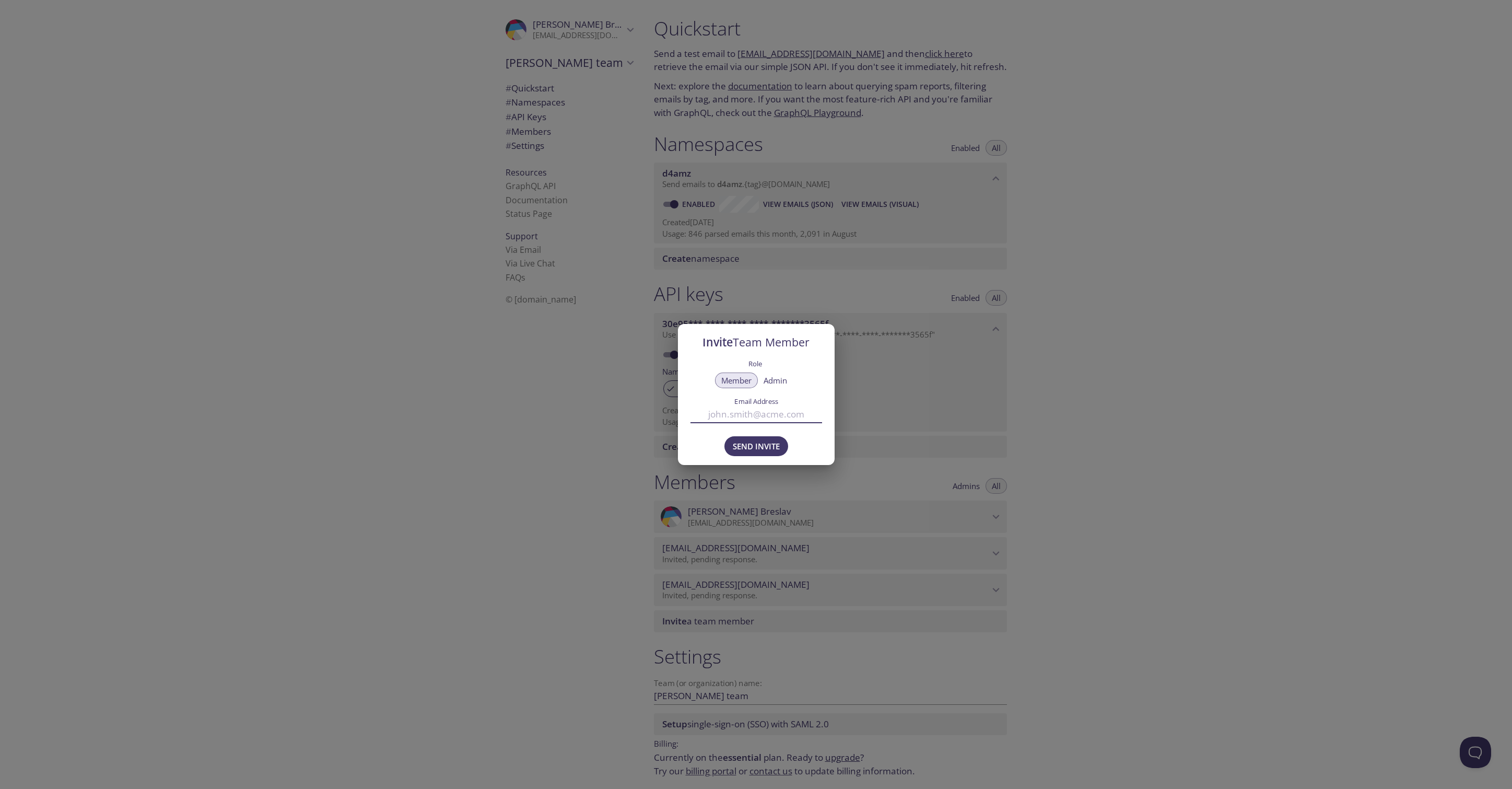
click at [728, 412] on input "Email Address" at bounding box center [756, 414] width 132 height 18
paste input "brian.lim@trax.co"
type input "brian.lim@trax.co"
click at [775, 448] on span "Send Invite" at bounding box center [756, 446] width 47 height 13
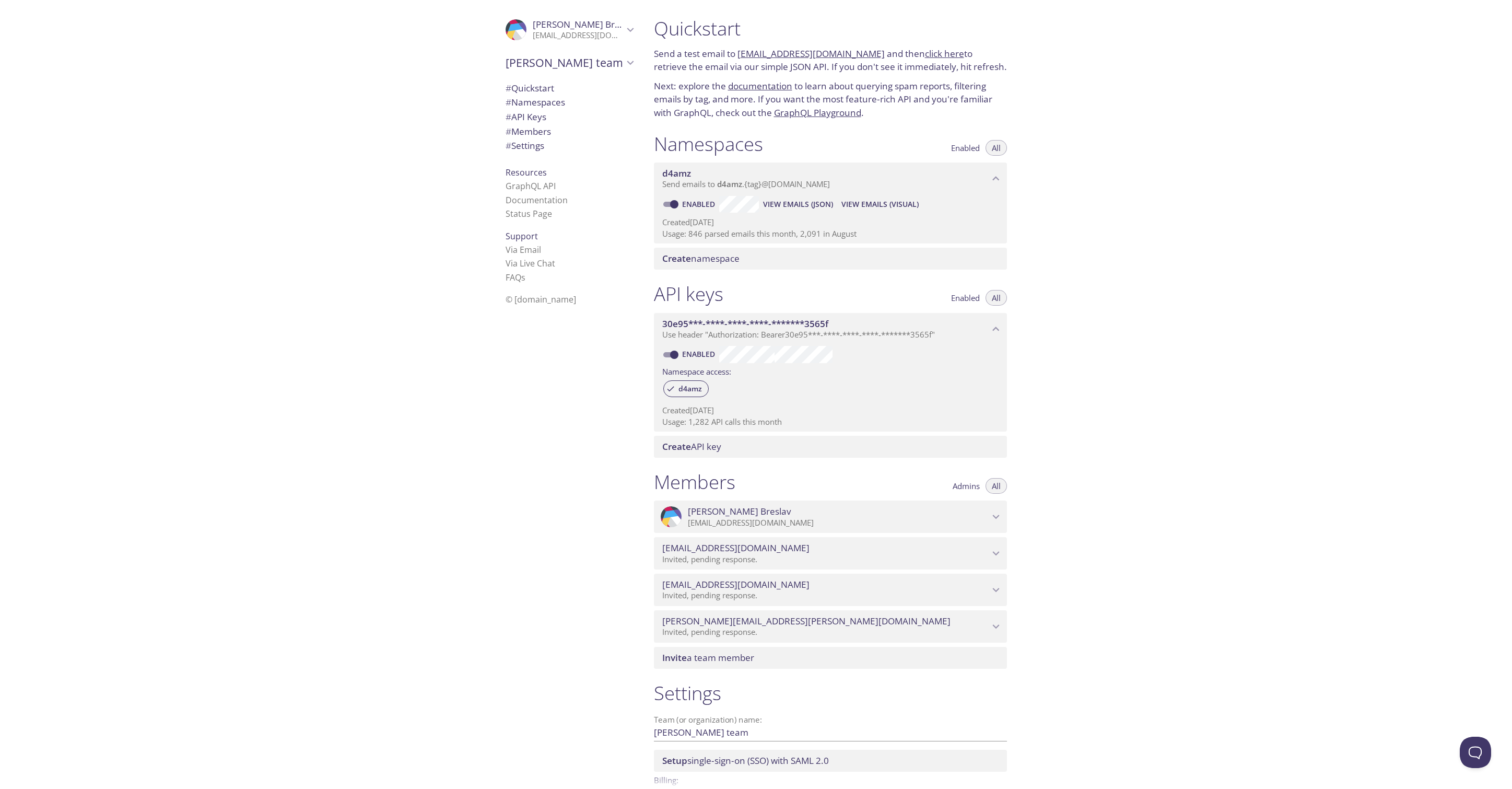
click at [885, 207] on span "View Emails (Visual)" at bounding box center [880, 205] width 77 height 13
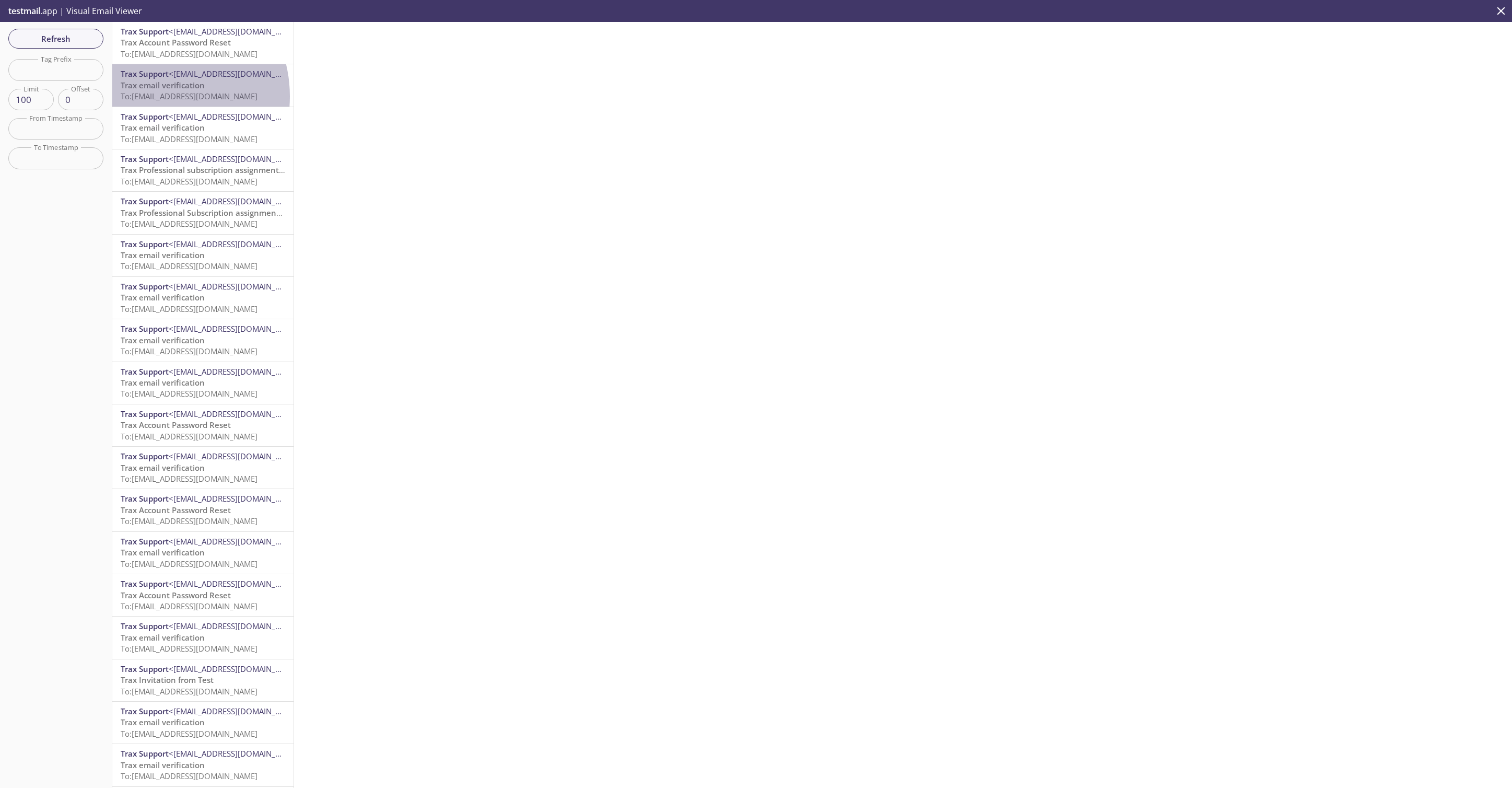
click at [153, 96] on span "To: d4amz.password-change-test-1759254129575-2274@inbox.testmail.app" at bounding box center [188, 96] width 137 height 11
click at [158, 121] on span "Trax Support" at bounding box center [144, 116] width 48 height 11
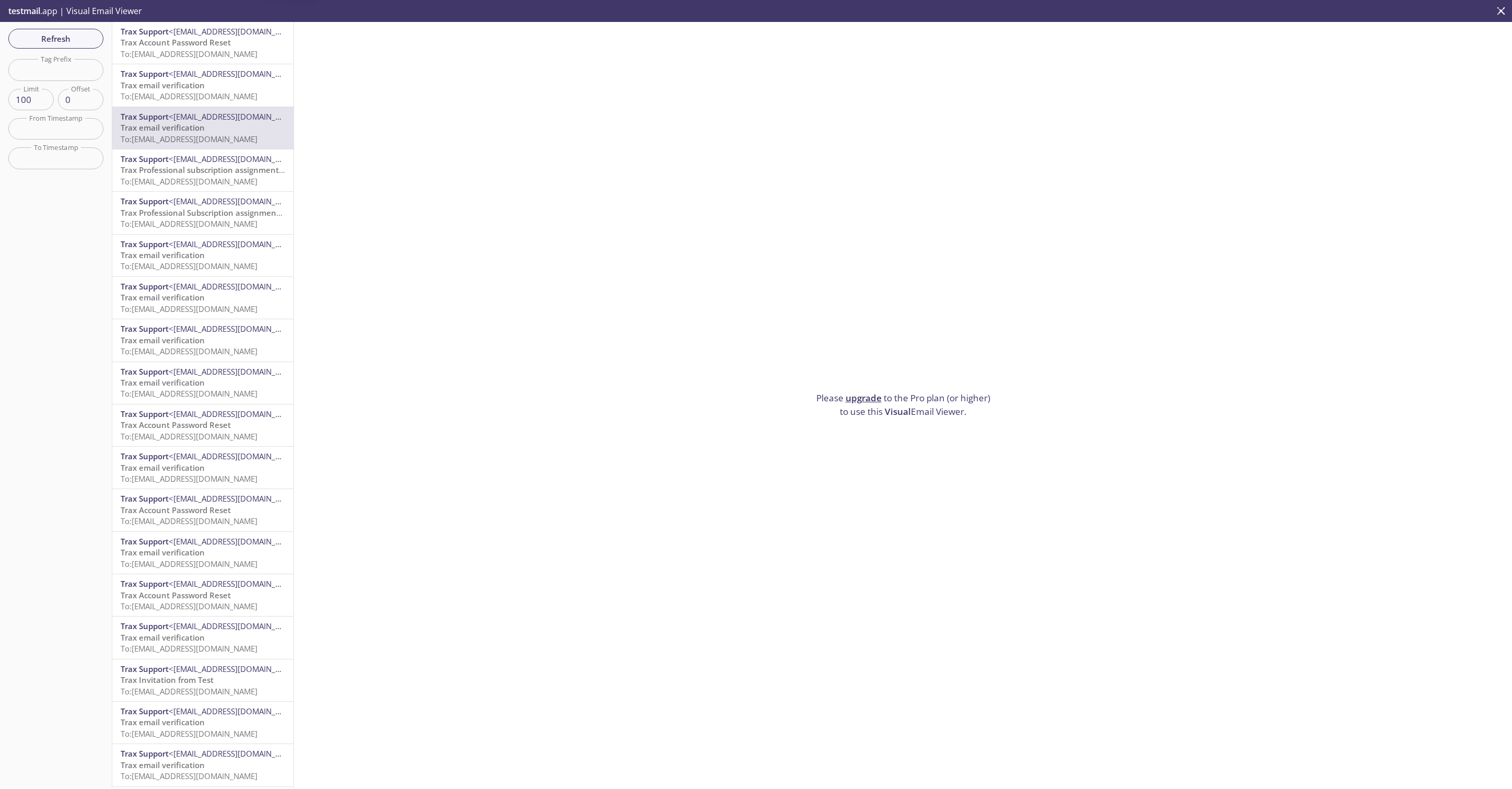
click at [178, 53] on span "To: d4amz.password-change-test-1759254129575-2274@inbox.testmail.app" at bounding box center [188, 53] width 137 height 11
click at [188, 93] on span "To: d4amz.password-change-test-1759254129575-2274@inbox.testmail.app" at bounding box center [188, 96] width 137 height 11
click at [190, 139] on span "To: d4amz.email-change-test-1759253764538-4738@inbox.testmail.app" at bounding box center [188, 139] width 137 height 11
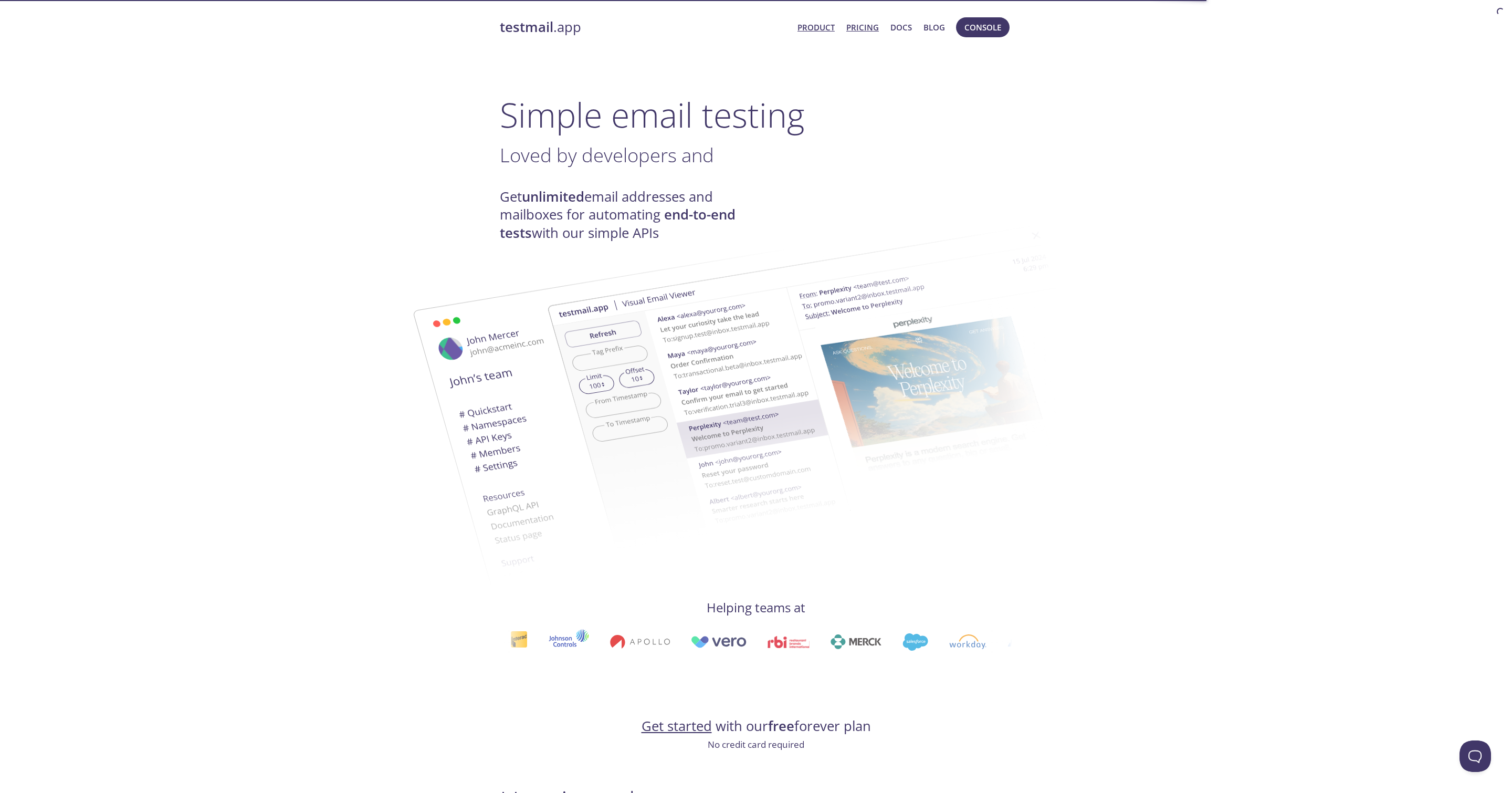
click at [855, 28] on link "Pricing" at bounding box center [862, 27] width 32 height 13
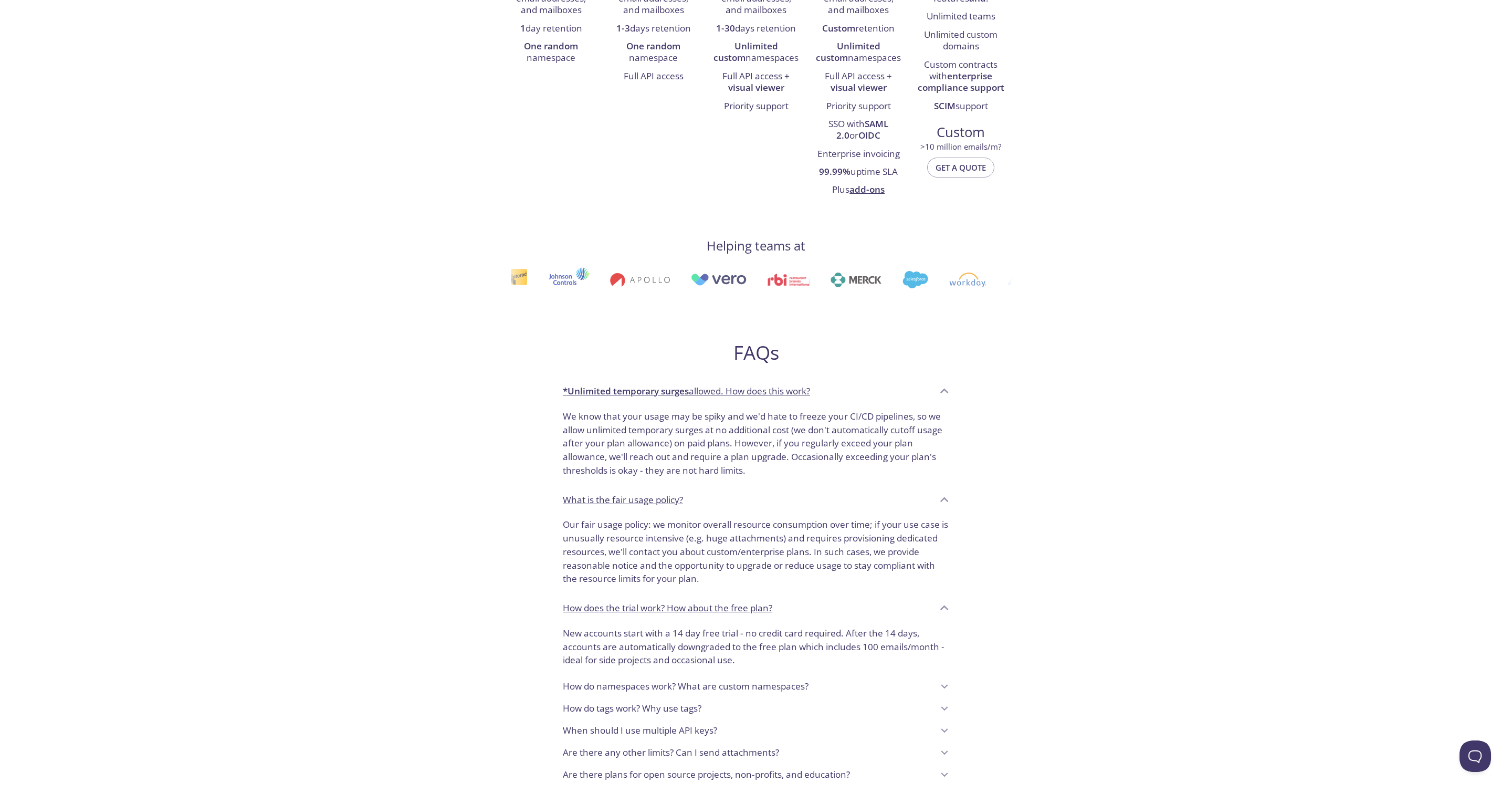
scroll to position [412, 0]
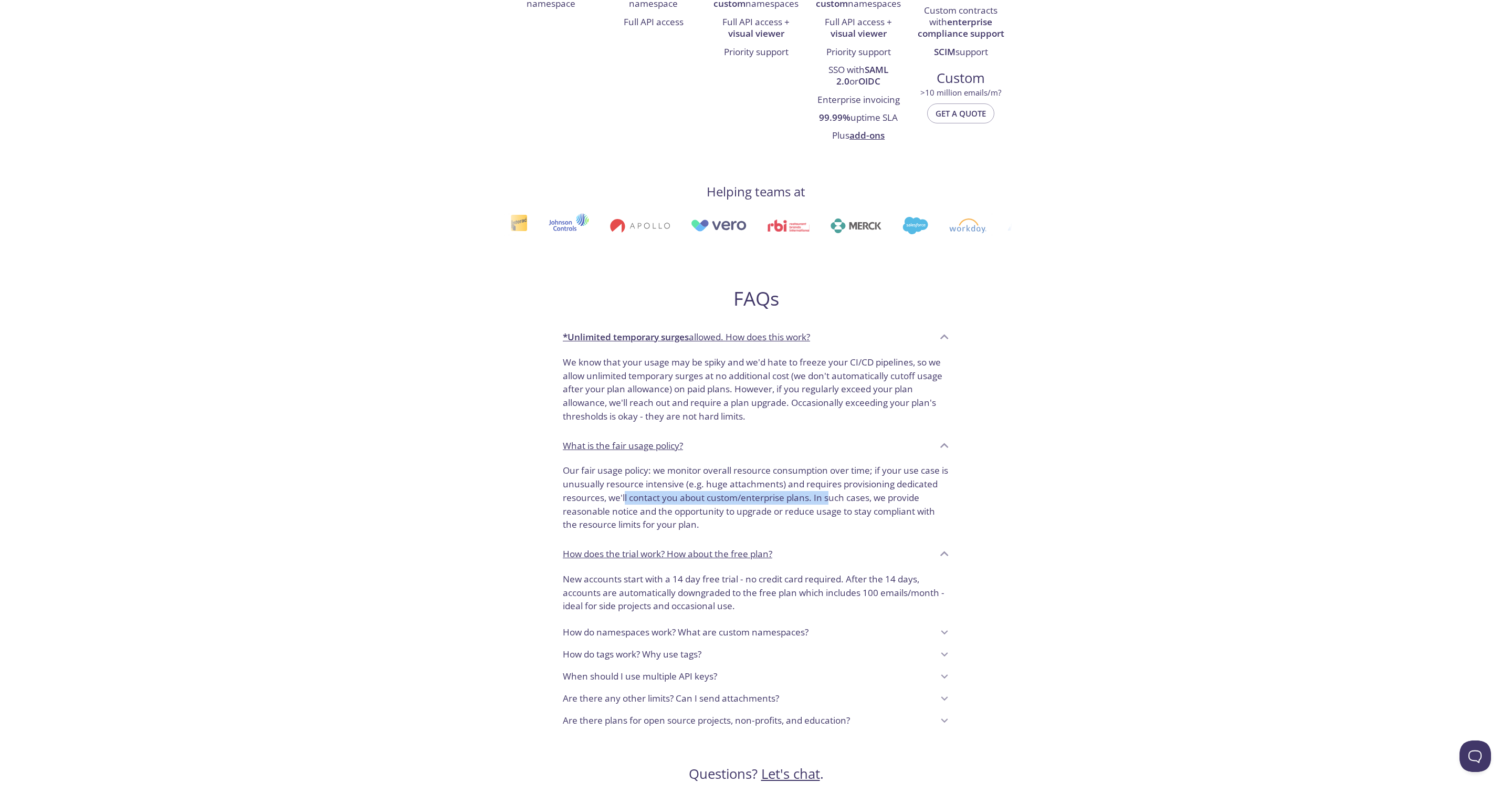
drag, startPoint x: 624, startPoint y: 501, endPoint x: 831, endPoint y: 499, distance: 207.0
click at [831, 499] on p "Our fair usage policy: we monitor overall resource consumption over time; if yo…" at bounding box center [755, 497] width 386 height 68
click at [845, 507] on p "Our fair usage policy: we monitor overall resource consumption over time; if yo…" at bounding box center [755, 497] width 386 height 68
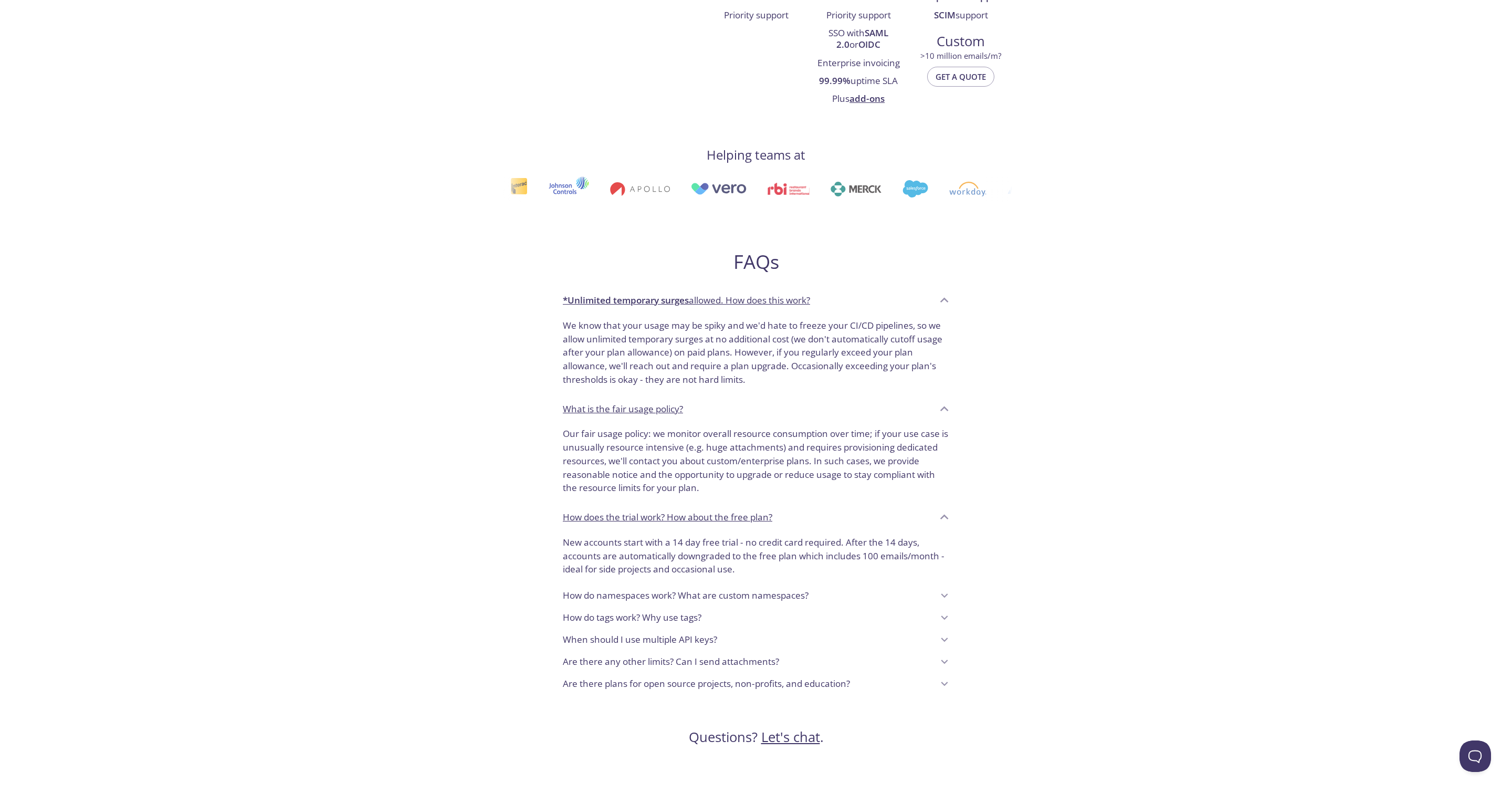
scroll to position [449, 0]
click at [693, 659] on p "Are there any other limits? Can I send attachments?" at bounding box center [670, 660] width 216 height 13
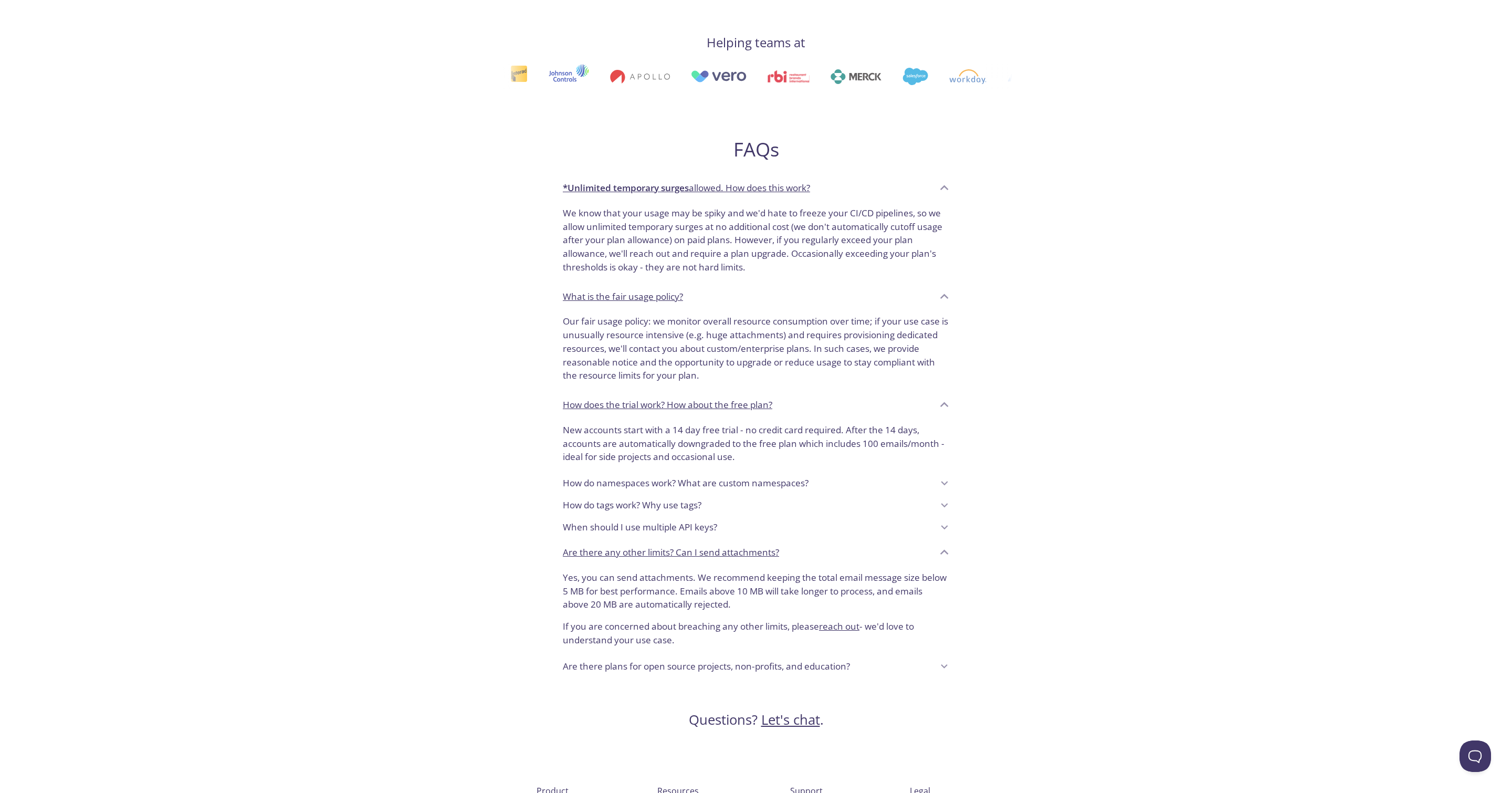
scroll to position [576, 0]
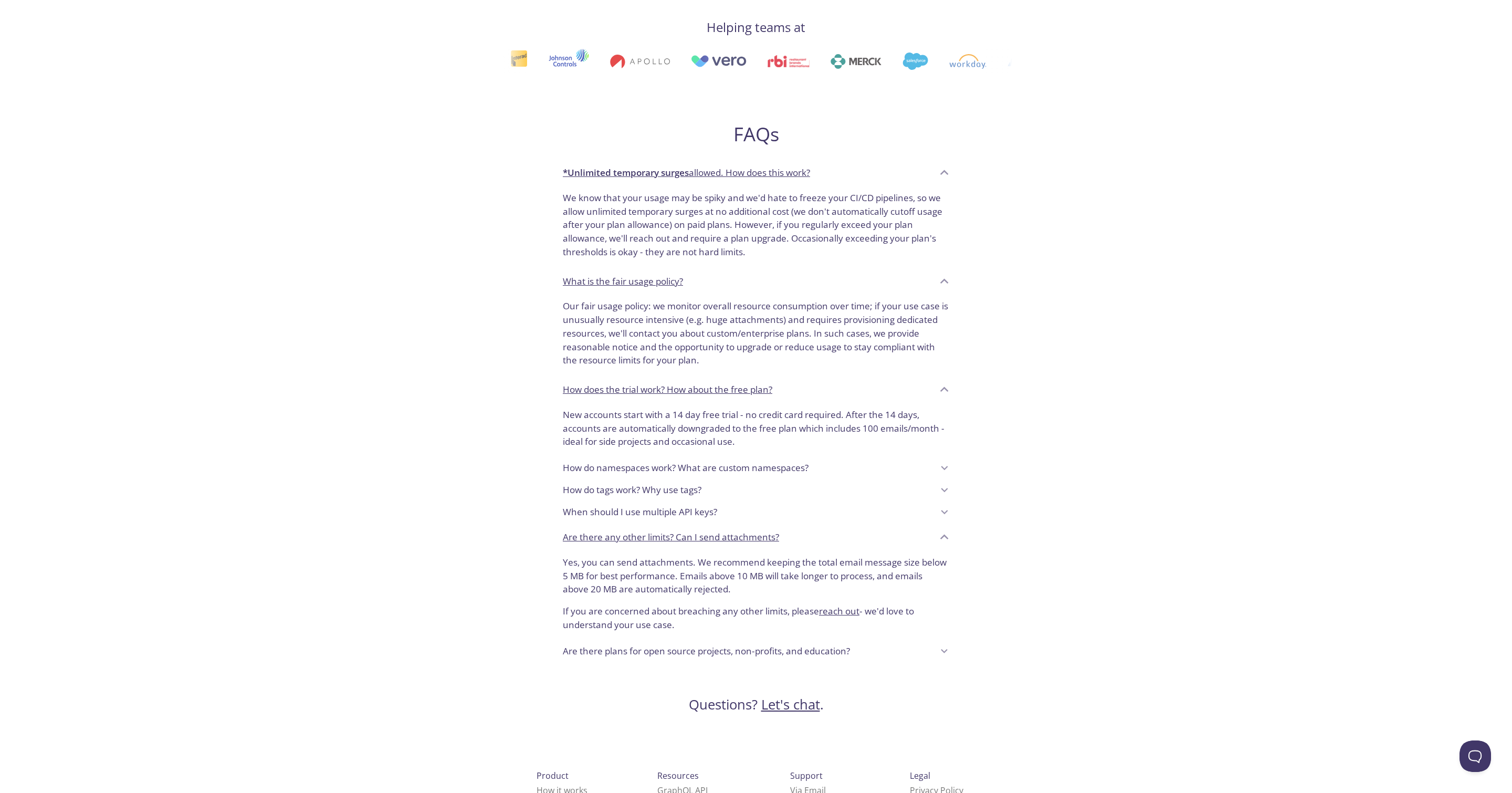
click at [734, 651] on p "Are there plans for open source projects, non-profits, and education?" at bounding box center [706, 651] width 287 height 13
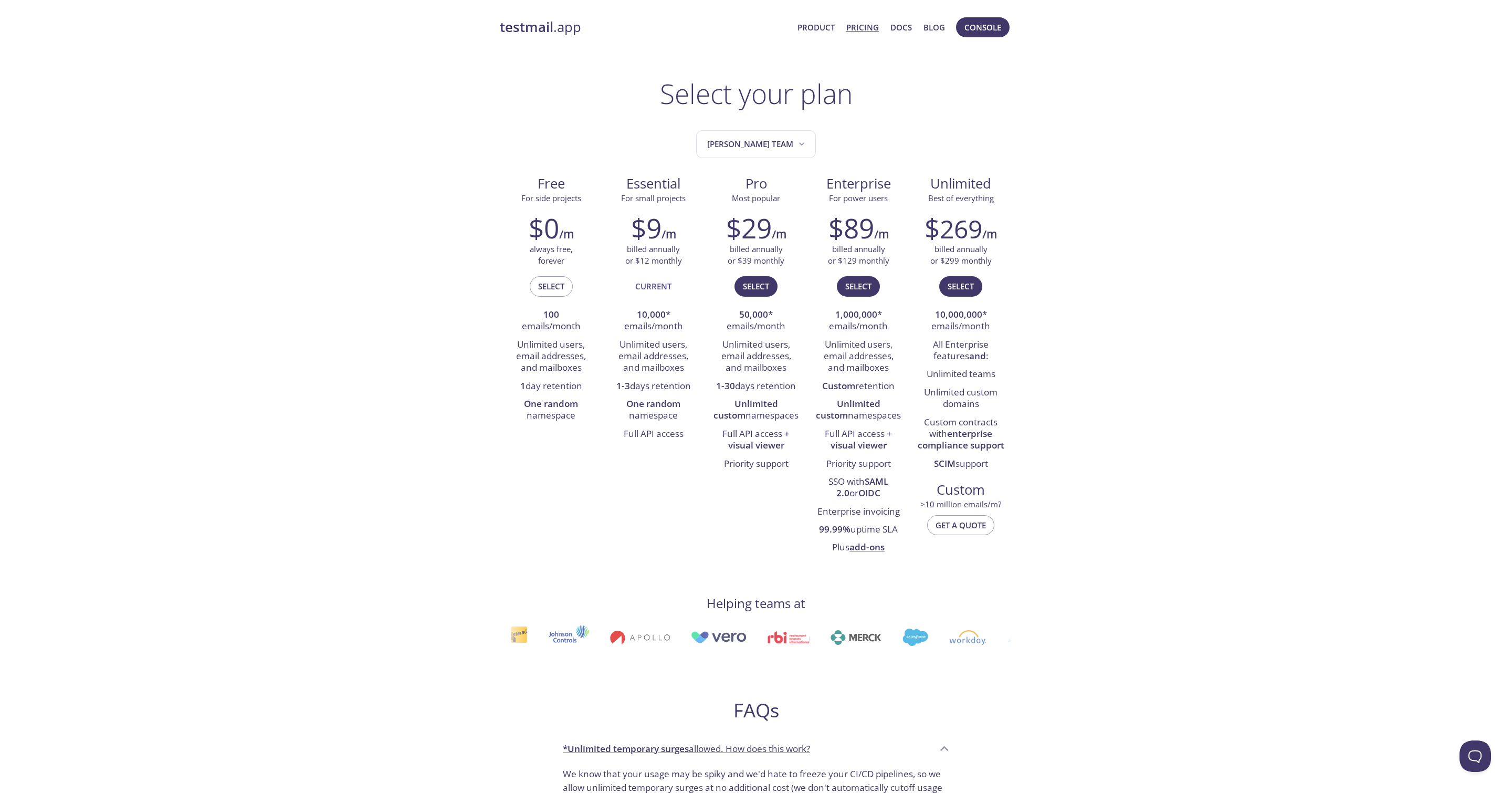
scroll to position [20, 0]
